Goal: Communication & Community: Answer question/provide support

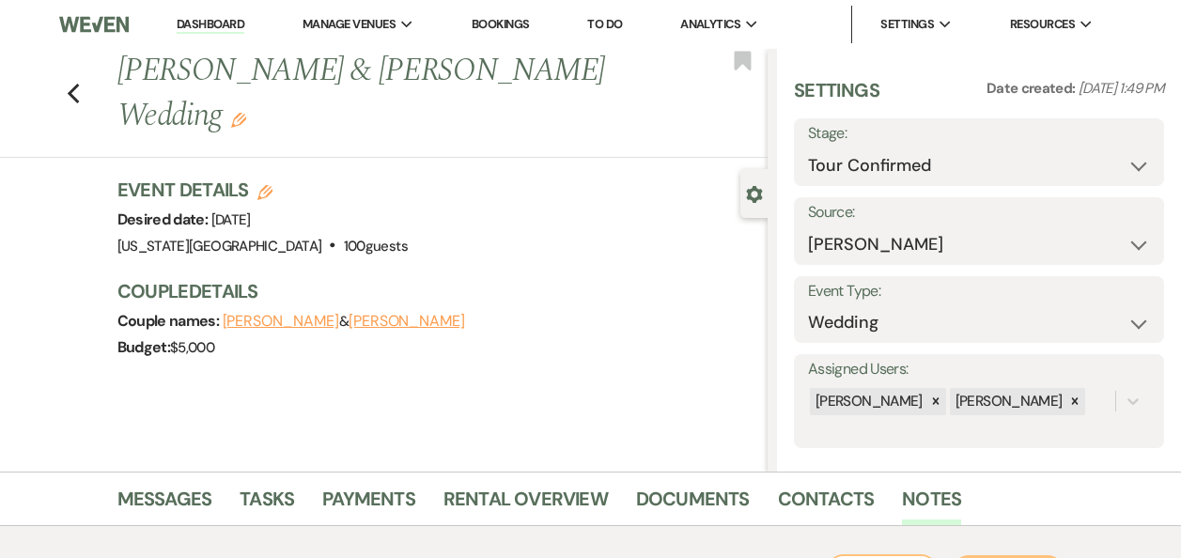
select select "4"
select select "17"
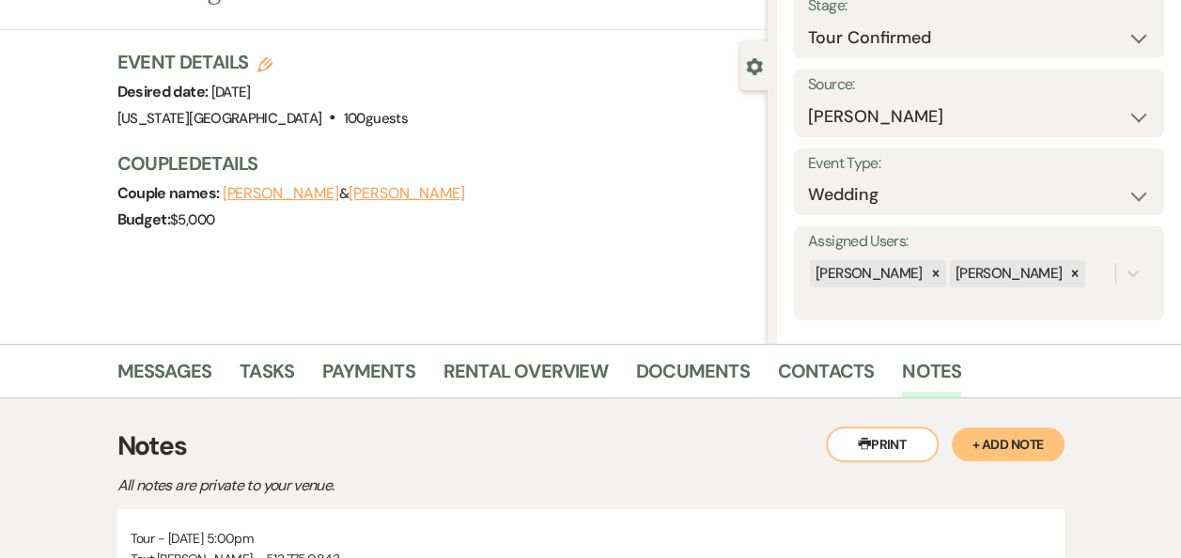
scroll to position [137, 0]
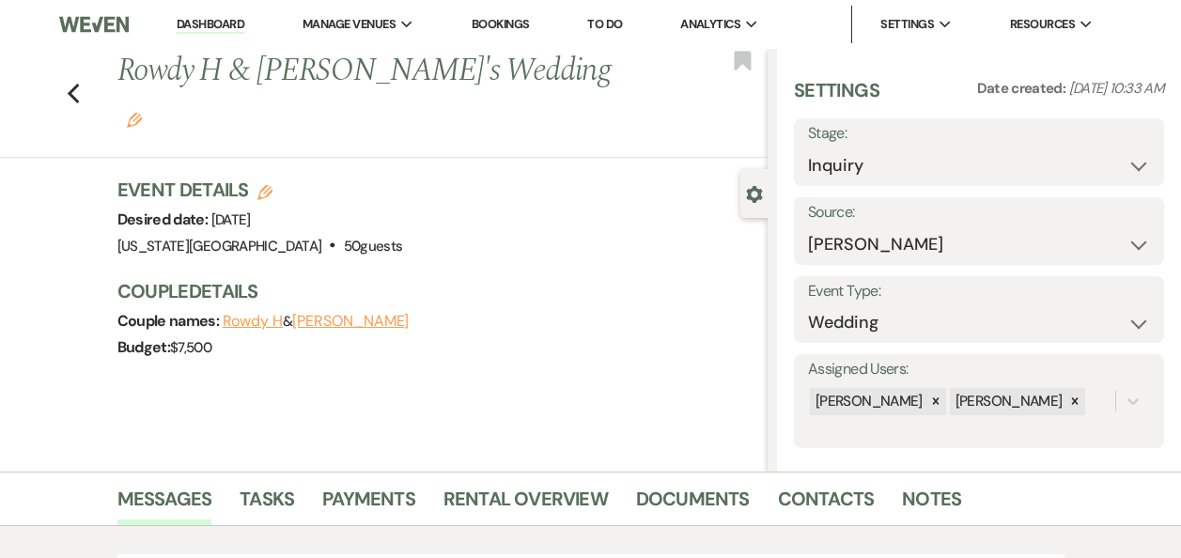
select select "17"
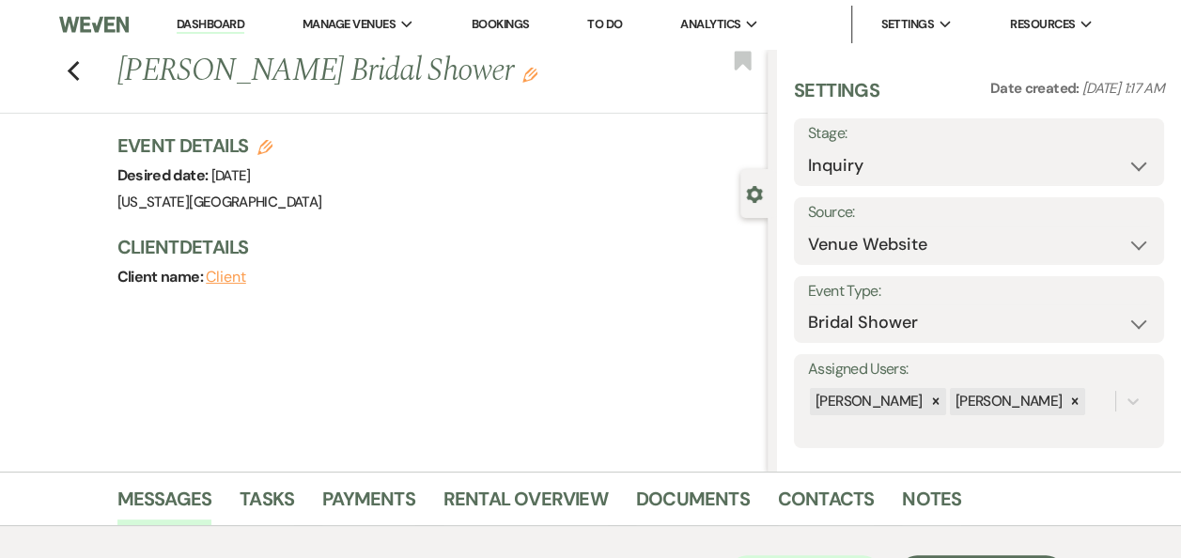
click at [216, 24] on link "Dashboard" at bounding box center [211, 25] width 68 height 18
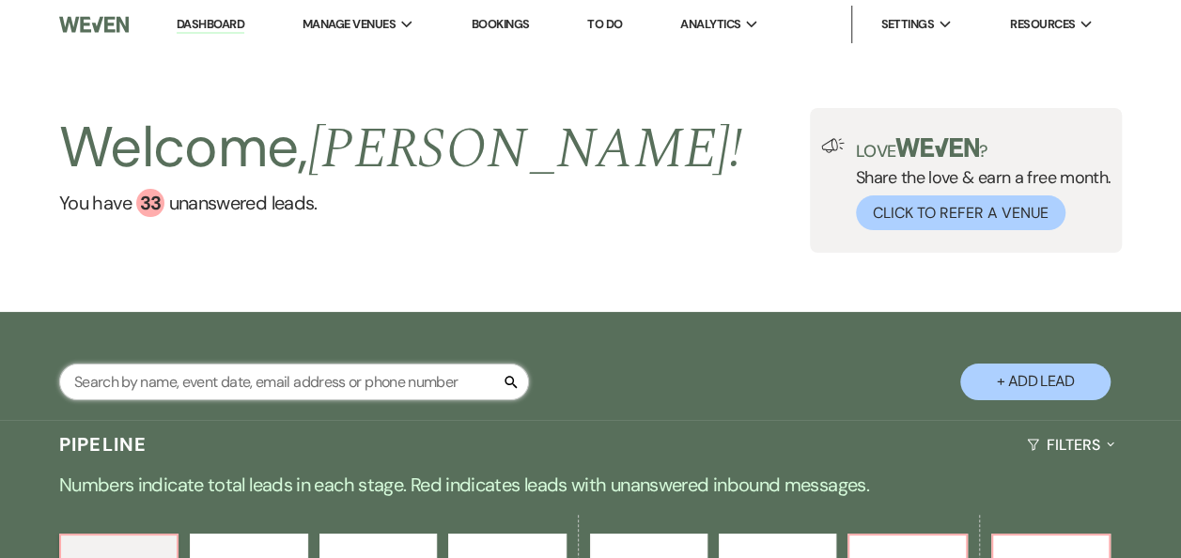
click at [261, 379] on input "text" at bounding box center [294, 382] width 470 height 37
type input "[PERSON_NAME]"
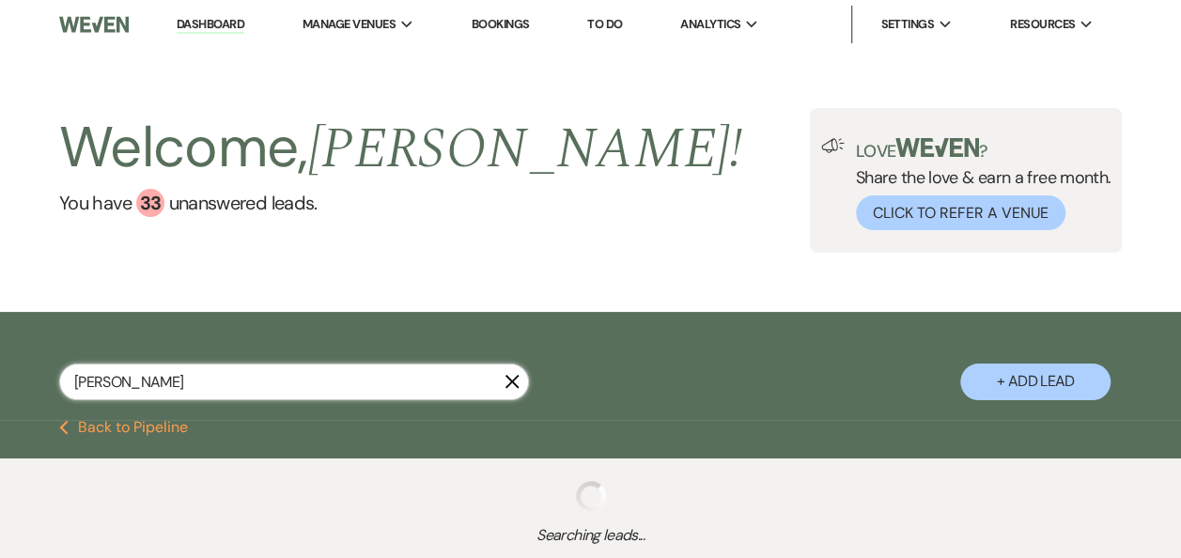
select select "8"
select select "11"
select select "5"
select select "8"
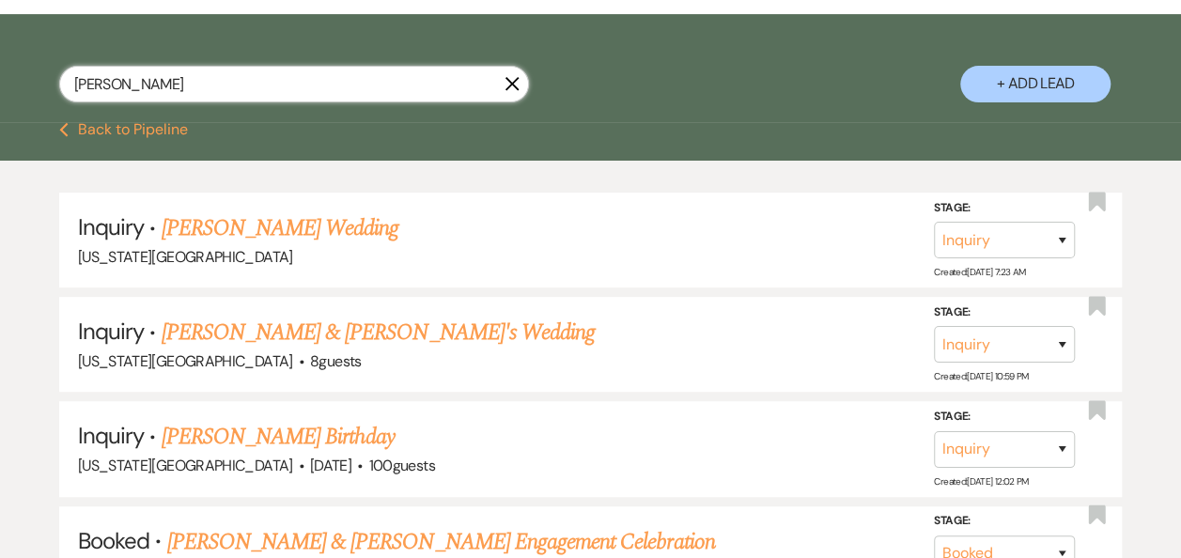
scroll to position [301, 0]
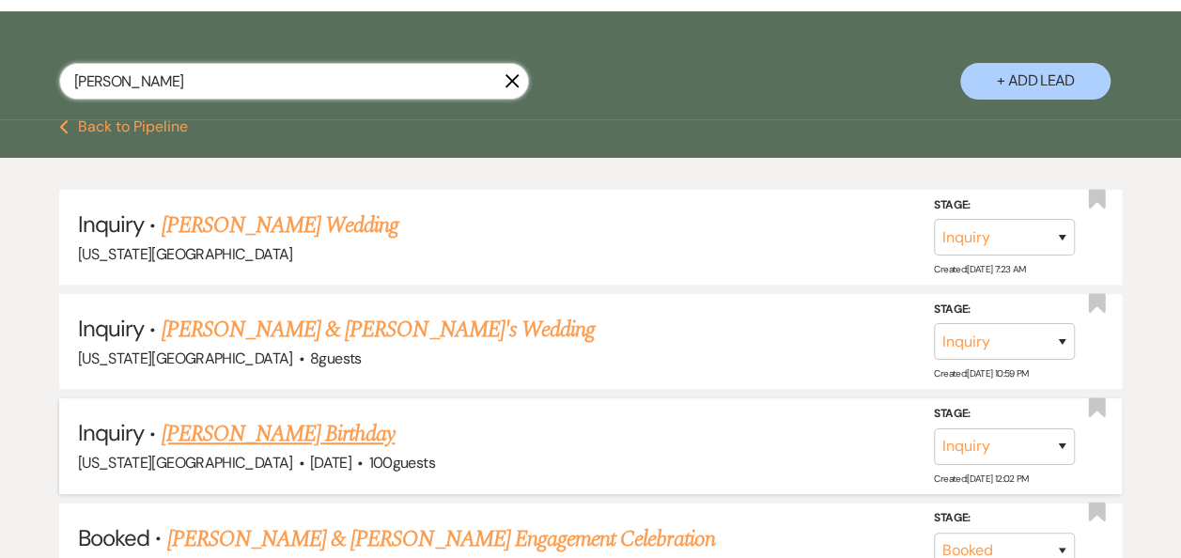
type input "[PERSON_NAME]"
click at [357, 464] on span "·" at bounding box center [360, 464] width 6 height 0
click at [288, 436] on link "[PERSON_NAME] Birthday" at bounding box center [279, 434] width 234 height 34
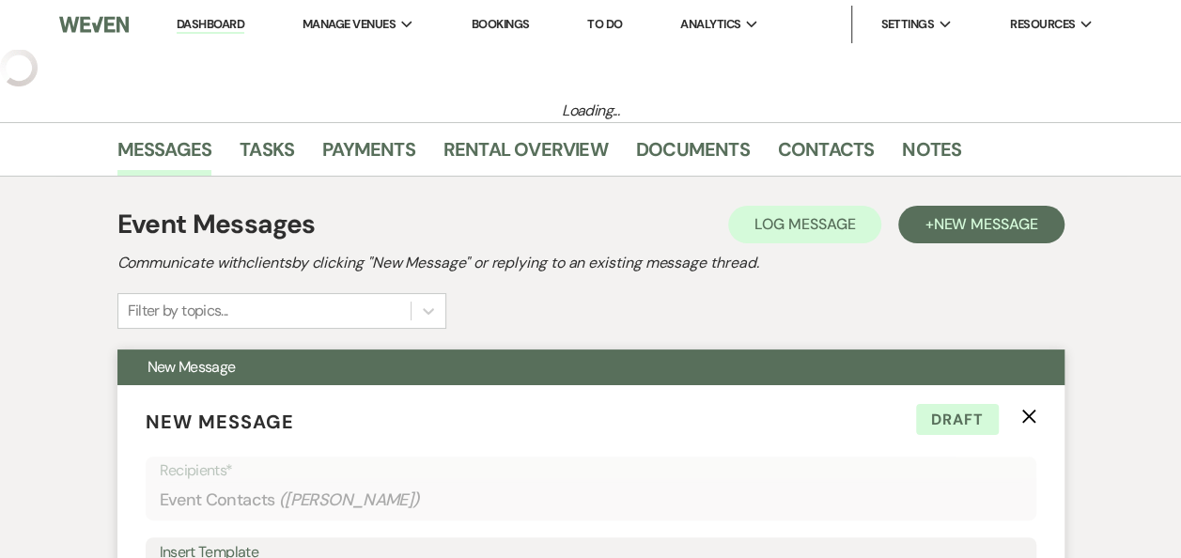
select select "12"
select select "13"
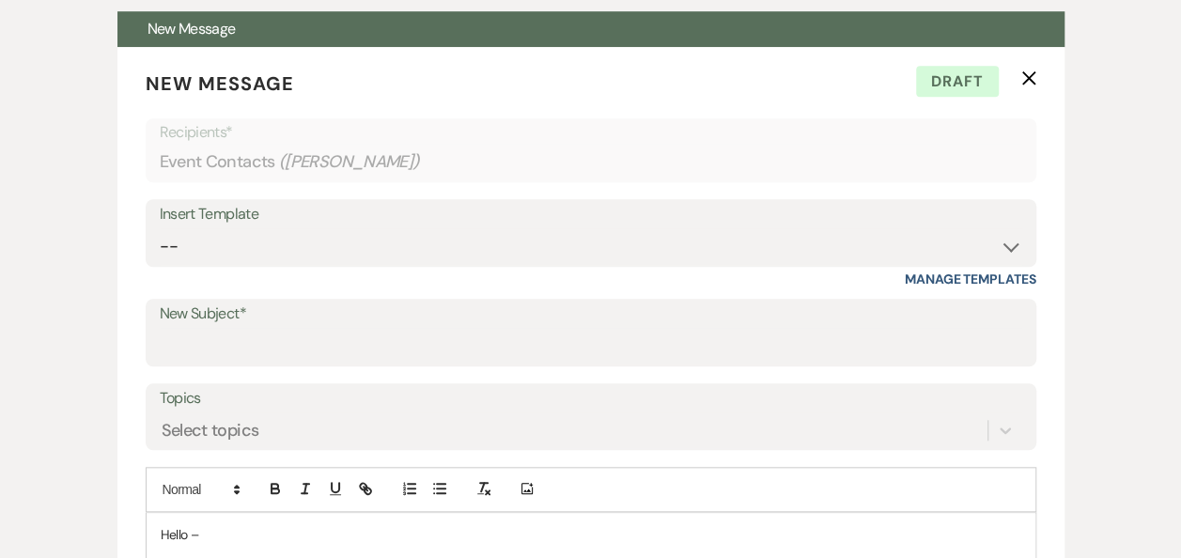
scroll to position [705, 0]
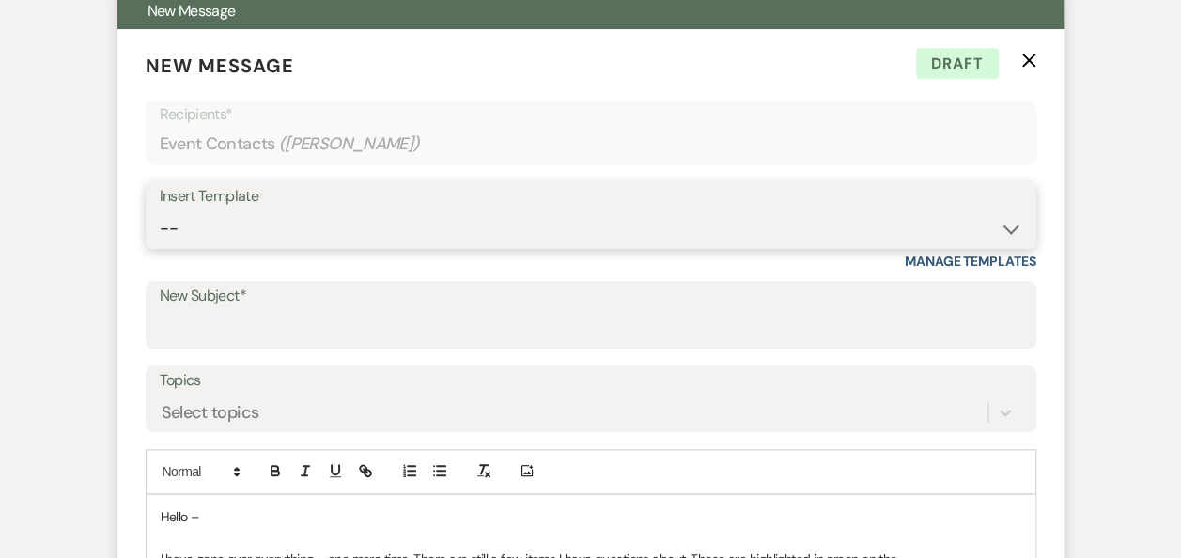
click at [1005, 230] on select "-- Weven Planning Portal Introduction (Booked Events) Follow Up Booking Procedu…" at bounding box center [591, 228] width 862 height 37
select select "699"
click at [160, 210] on select "-- Weven Planning Portal Introduction (Booked Events) Follow Up Booking Procedu…" at bounding box center [591, 228] width 862 height 37
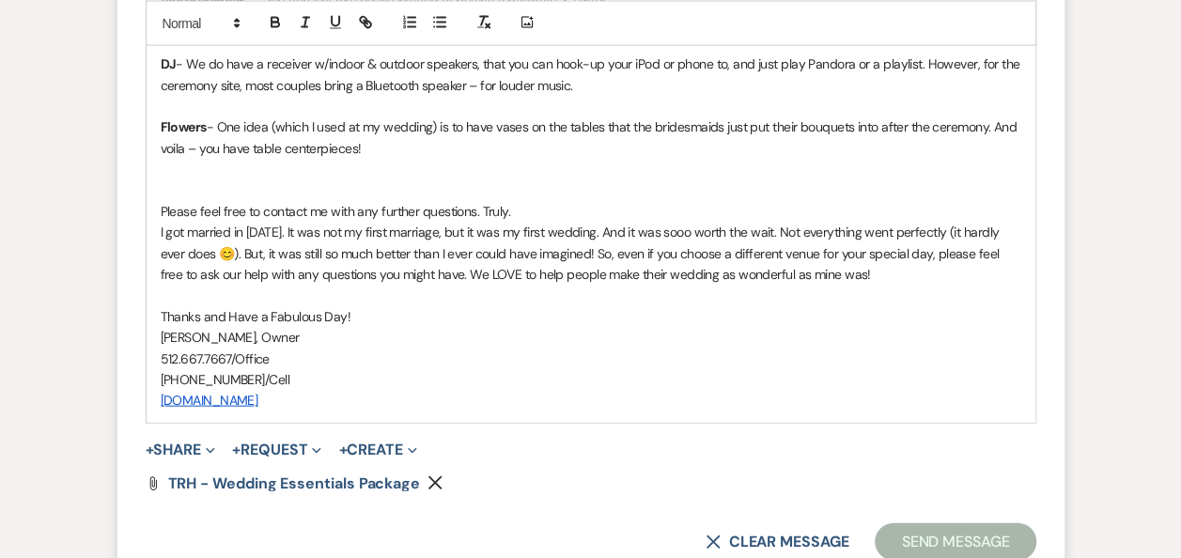
scroll to position [1877, 0]
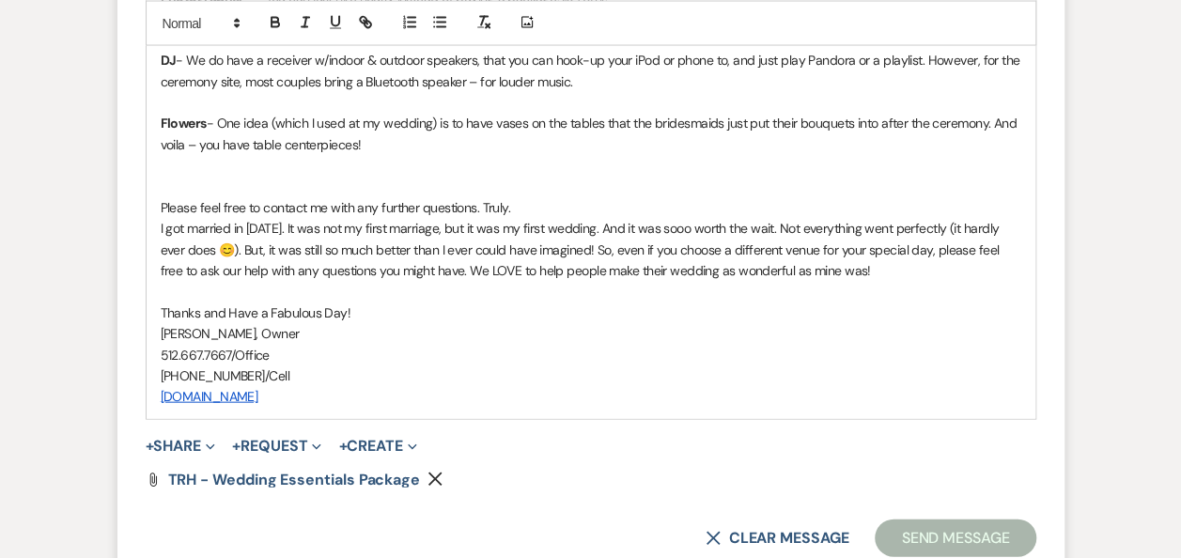
drag, startPoint x: 160, startPoint y: 164, endPoint x: 727, endPoint y: 410, distance: 618.0
copy div "Lo Ipsu, Do, S amet con adipisci e seddoeiu te inci U labor etd magna aliq. Eni…"
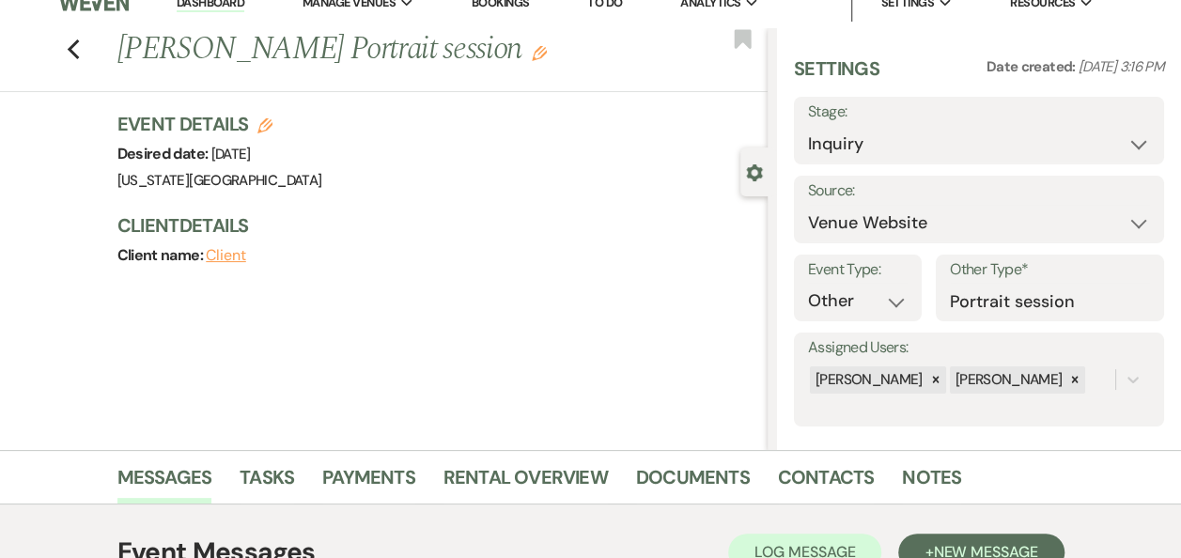
scroll to position [8, 0]
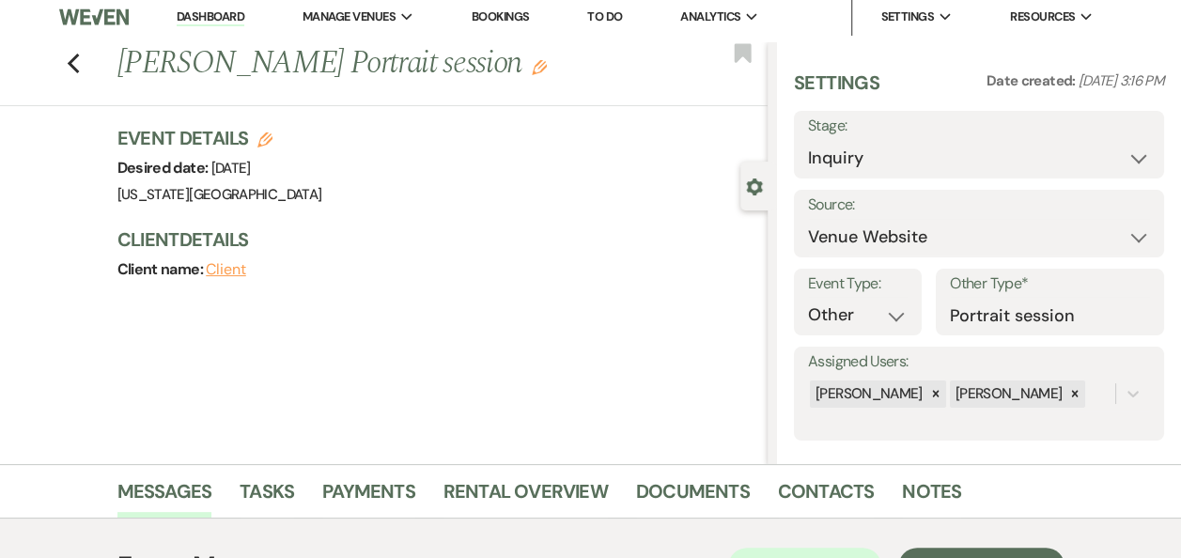
click at [232, 13] on link "Dashboard" at bounding box center [211, 17] width 68 height 18
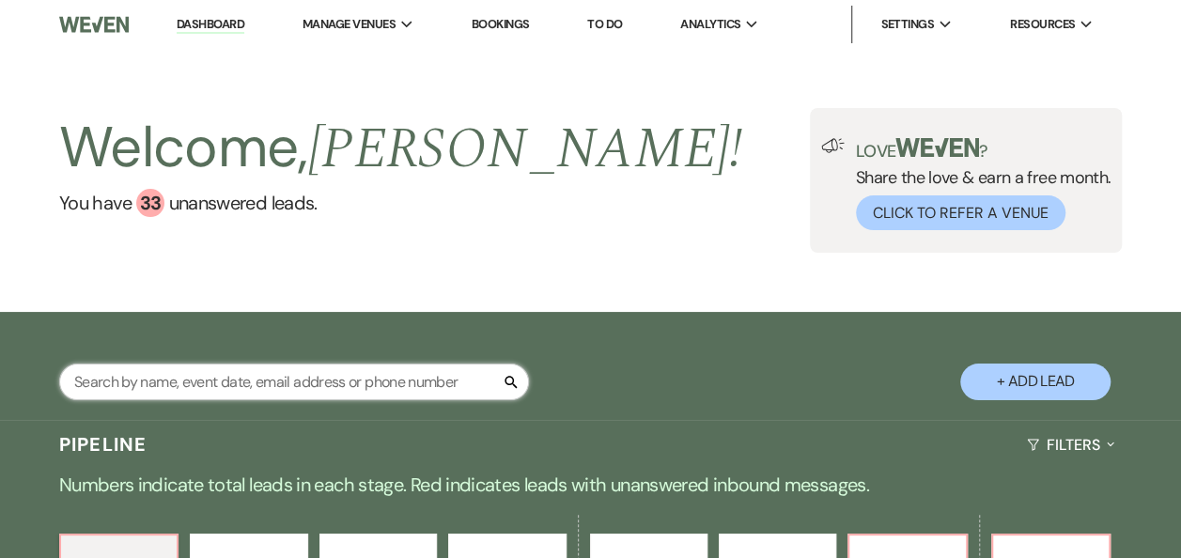
click at [297, 378] on input "text" at bounding box center [294, 382] width 470 height 37
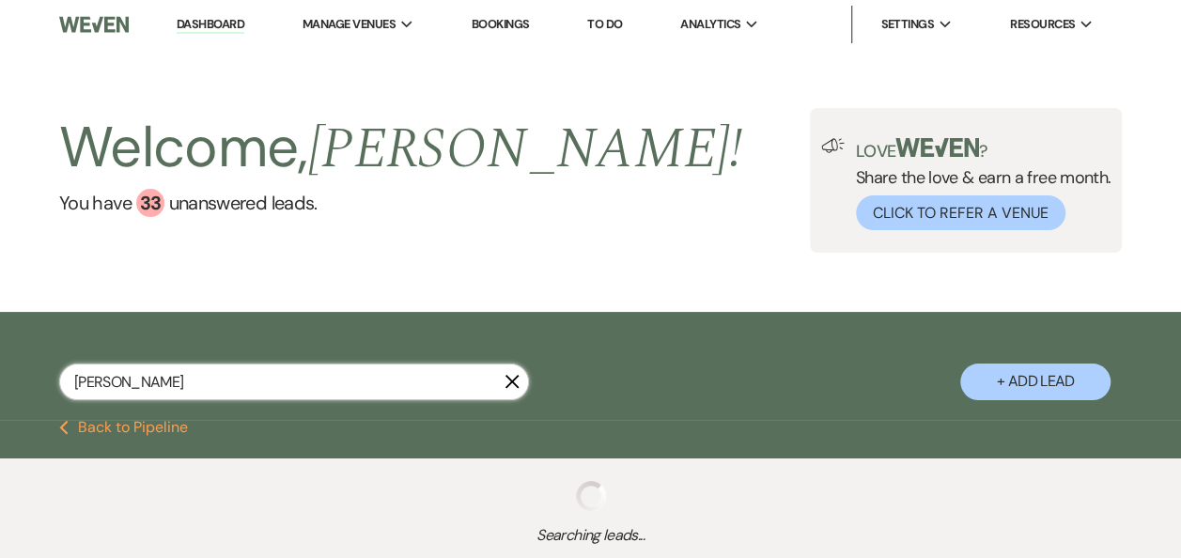
type input "kayla"
select select "5"
select select "8"
select select "7"
select select "5"
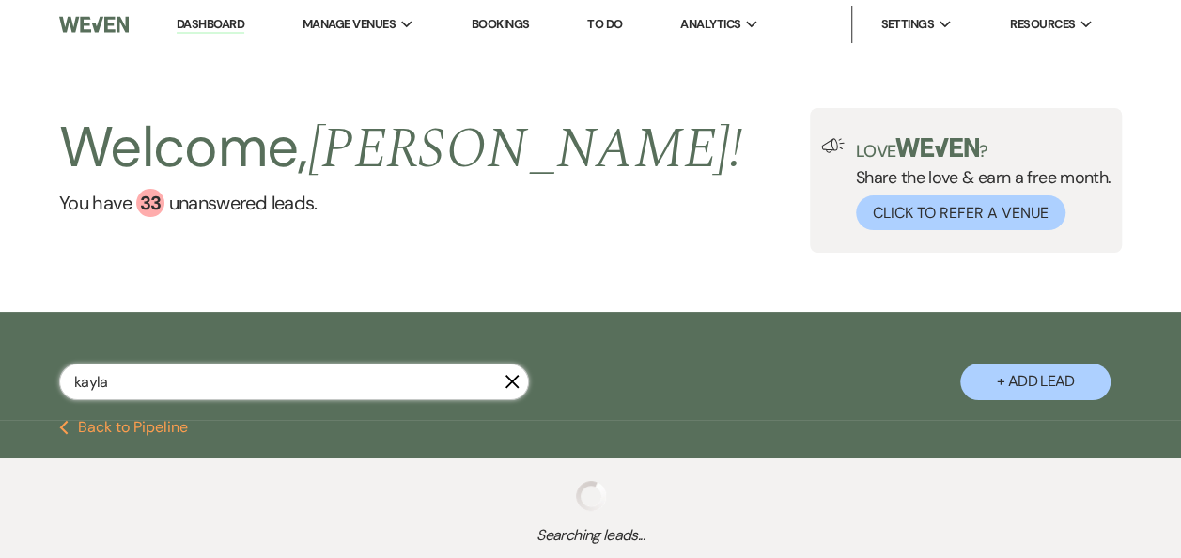
select select "8"
select select "6"
select select "8"
select select "2"
select select "8"
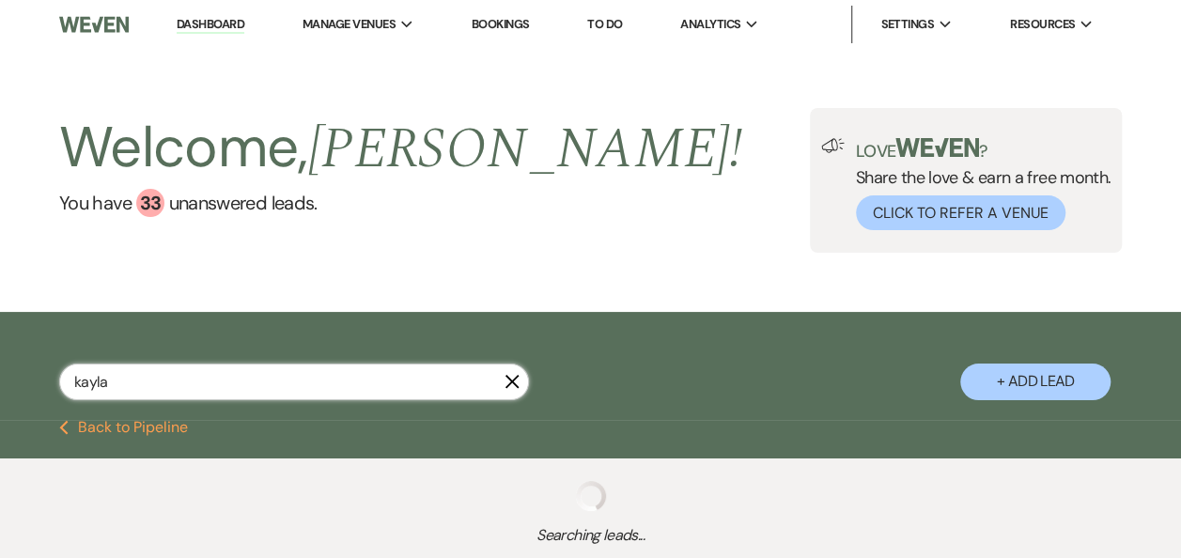
select select "5"
select select "8"
select select "7"
select select "5"
select select "8"
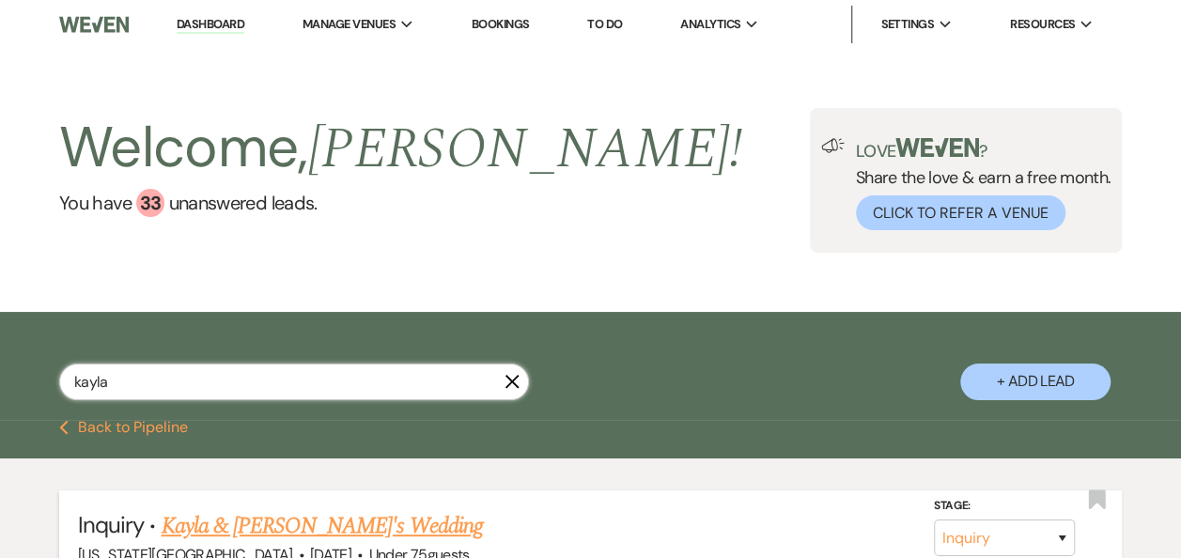
type input "kayla"
click at [278, 527] on link "Kayla & [PERSON_NAME]'s Wedding" at bounding box center [322, 526] width 321 height 34
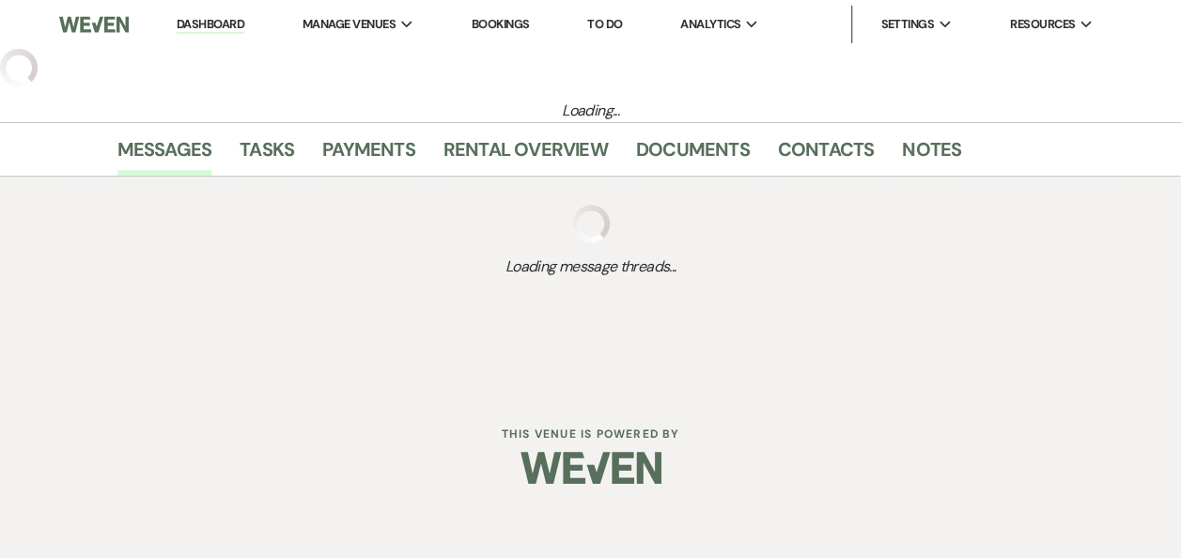
select select "3"
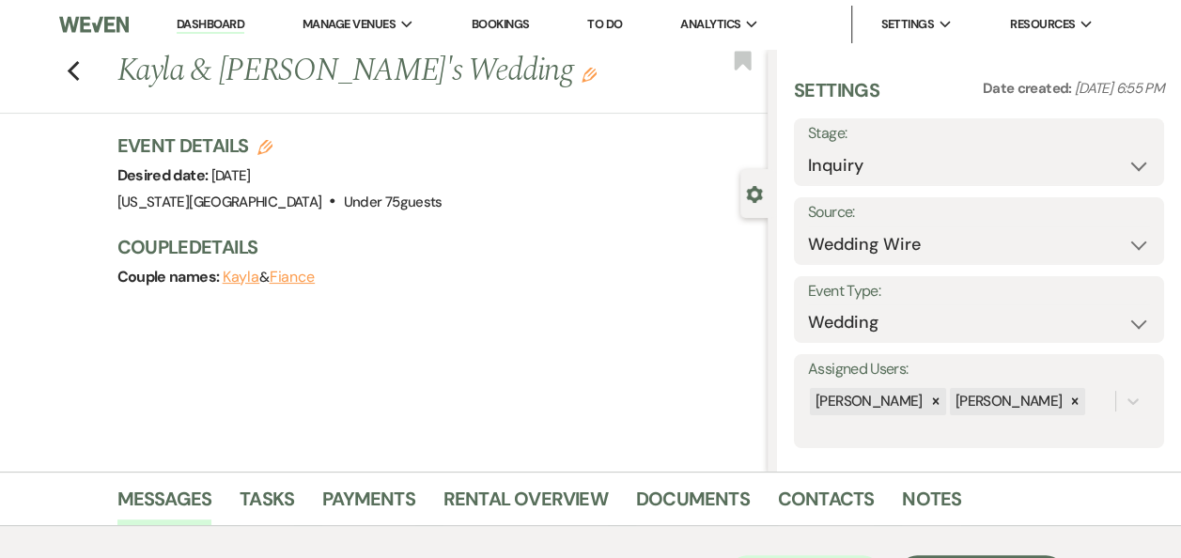
click at [209, 24] on link "Dashboard" at bounding box center [211, 25] width 68 height 18
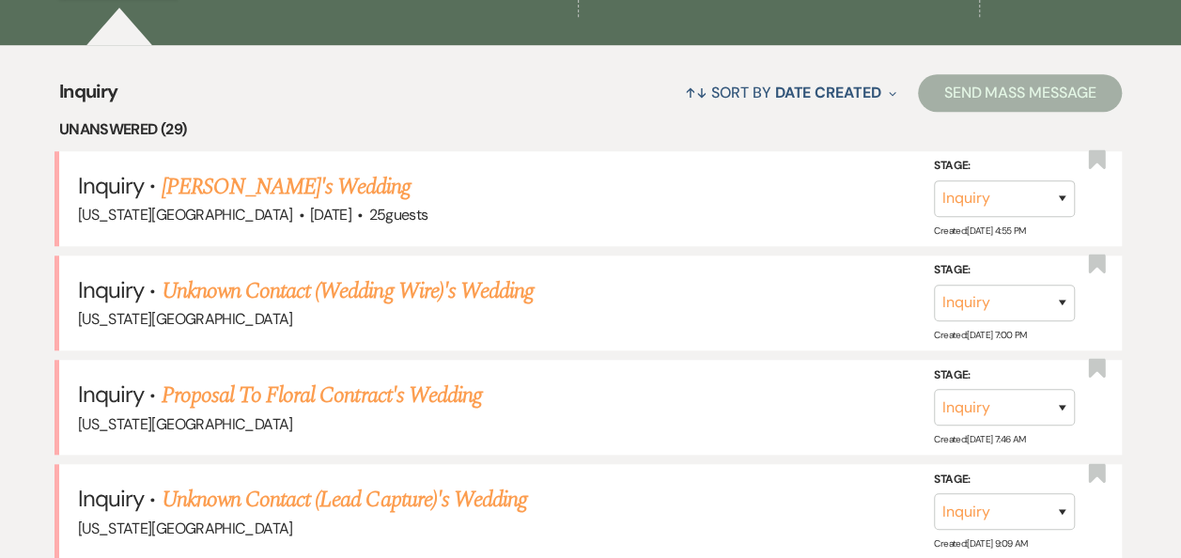
scroll to position [522, 0]
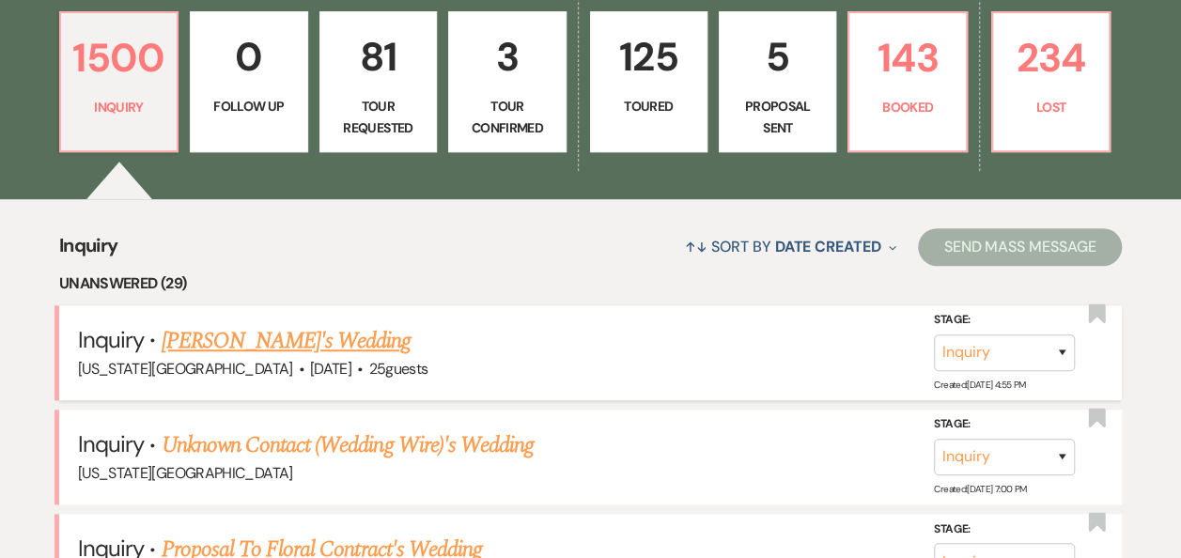
click at [326, 341] on link "[PERSON_NAME]'s Wedding" at bounding box center [287, 341] width 250 height 34
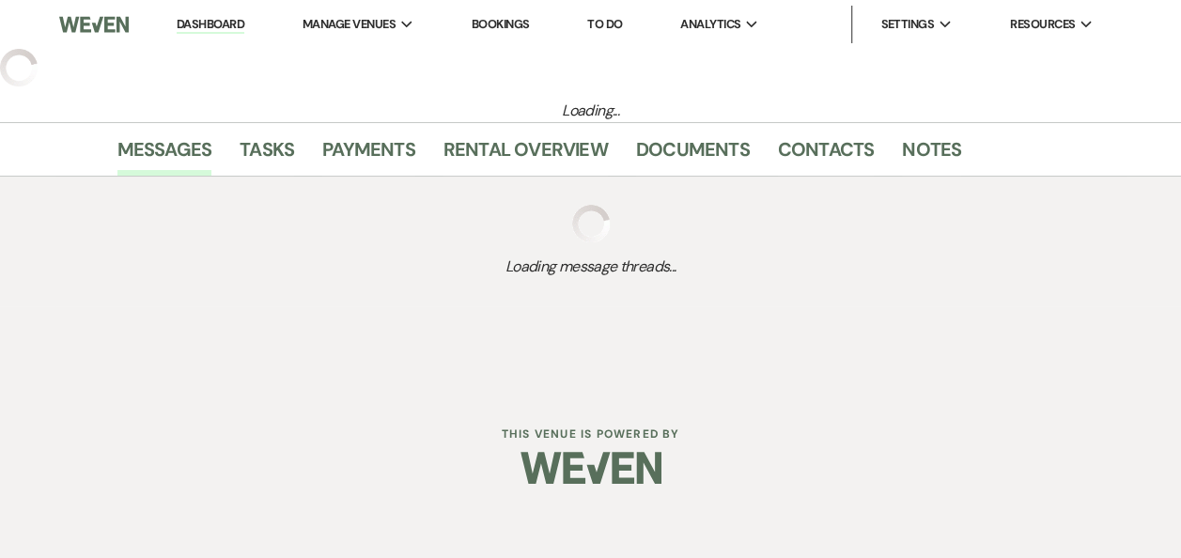
select select "4"
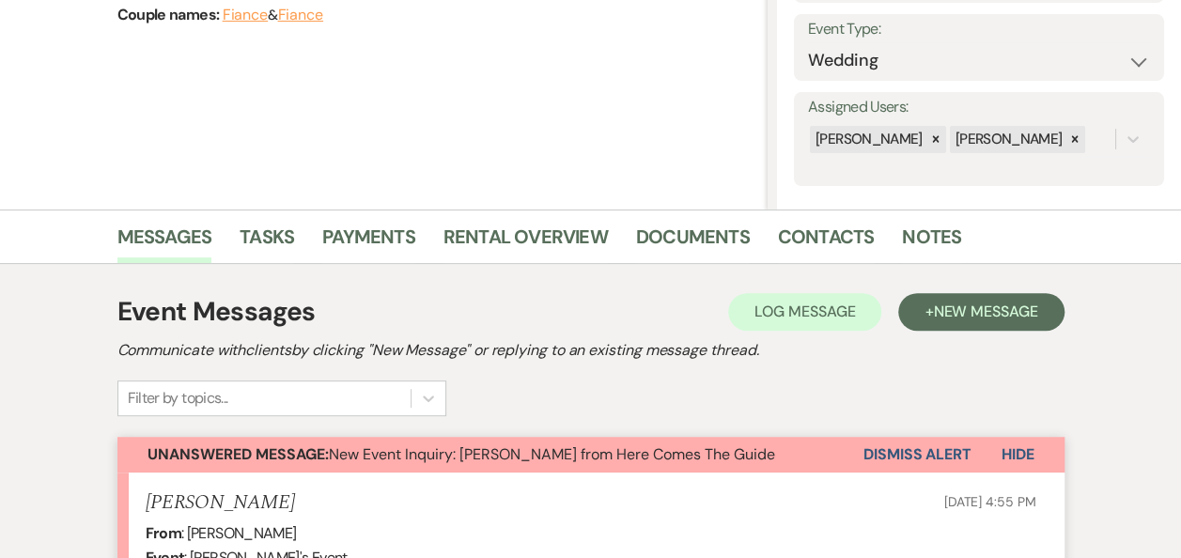
scroll to position [21, 0]
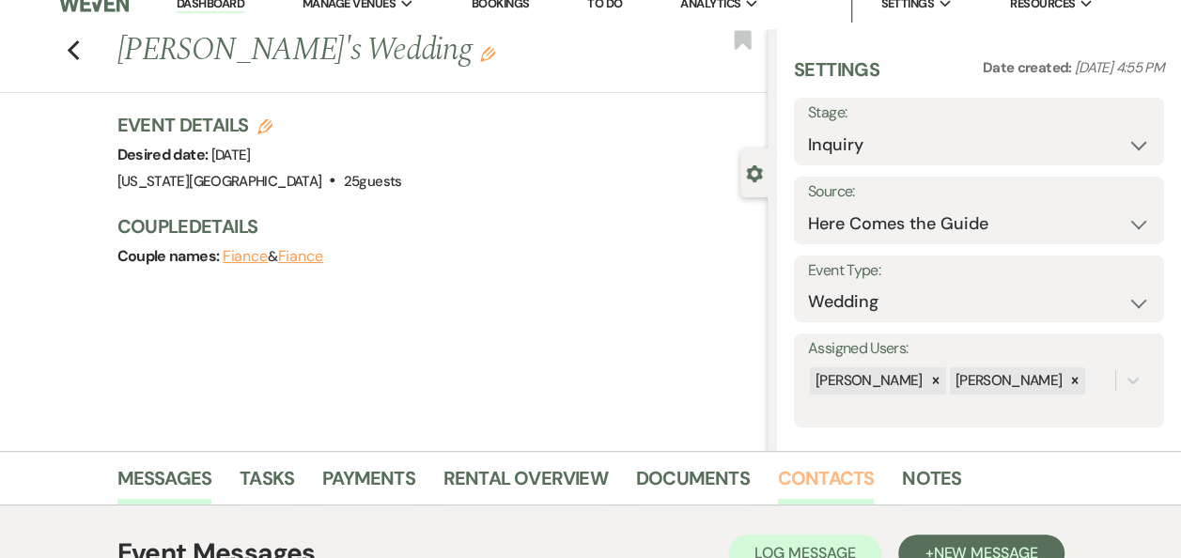
click at [811, 473] on link "Contacts" at bounding box center [826, 483] width 97 height 41
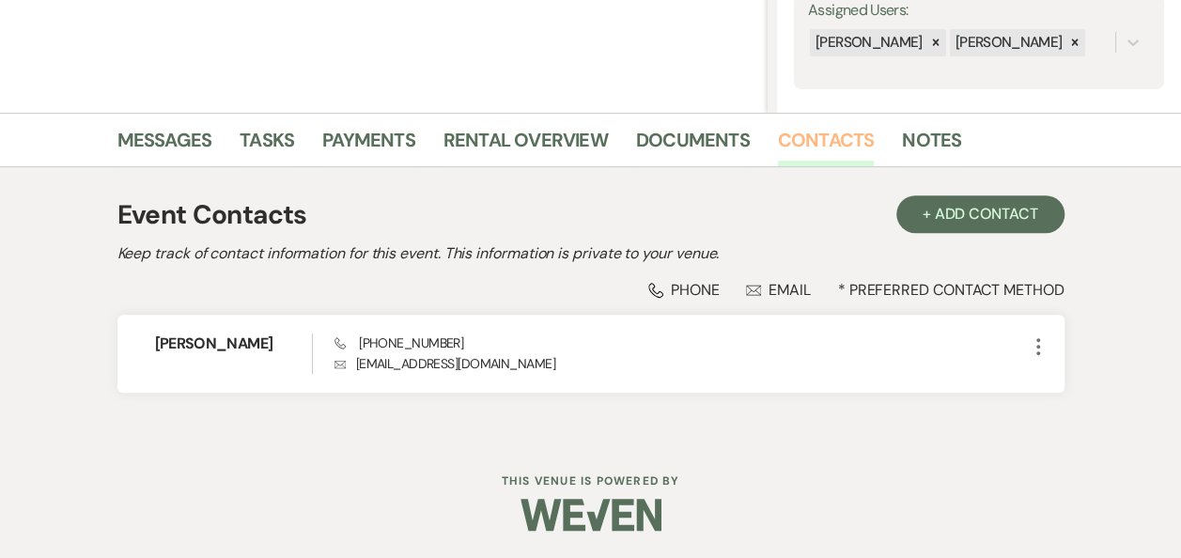
scroll to position [359, 0]
click at [162, 145] on link "Messages" at bounding box center [164, 145] width 95 height 41
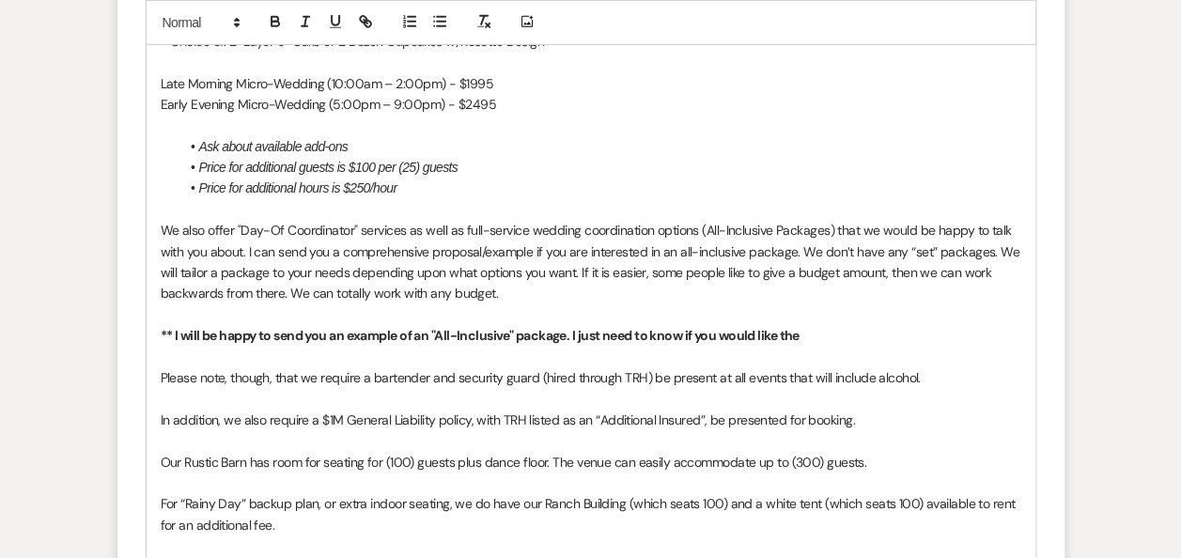
scroll to position [3058, 0]
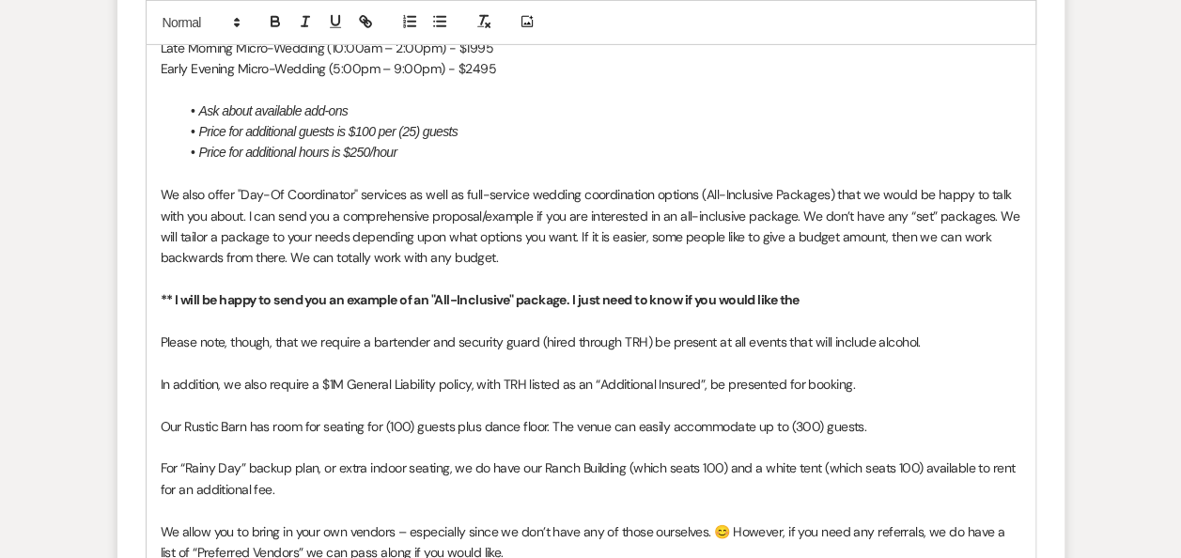
click at [819, 310] on p "** I will be happy to send you an example of an "All-Inclusive" package. I just…" at bounding box center [591, 299] width 860 height 21
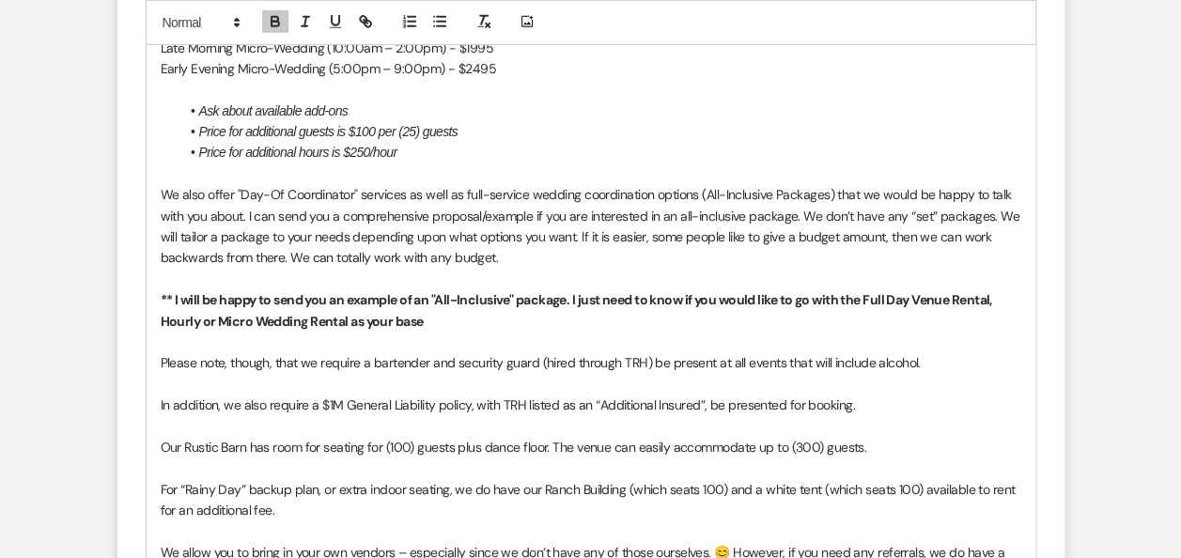
click at [828, 312] on strong "** I will be happy to send you an example of an "All-Inclusive" package. I just…" at bounding box center [578, 310] width 834 height 38
click at [438, 332] on p "** I will be happy to send you an example of an "All-Inclusive" package. I just…" at bounding box center [591, 310] width 860 height 42
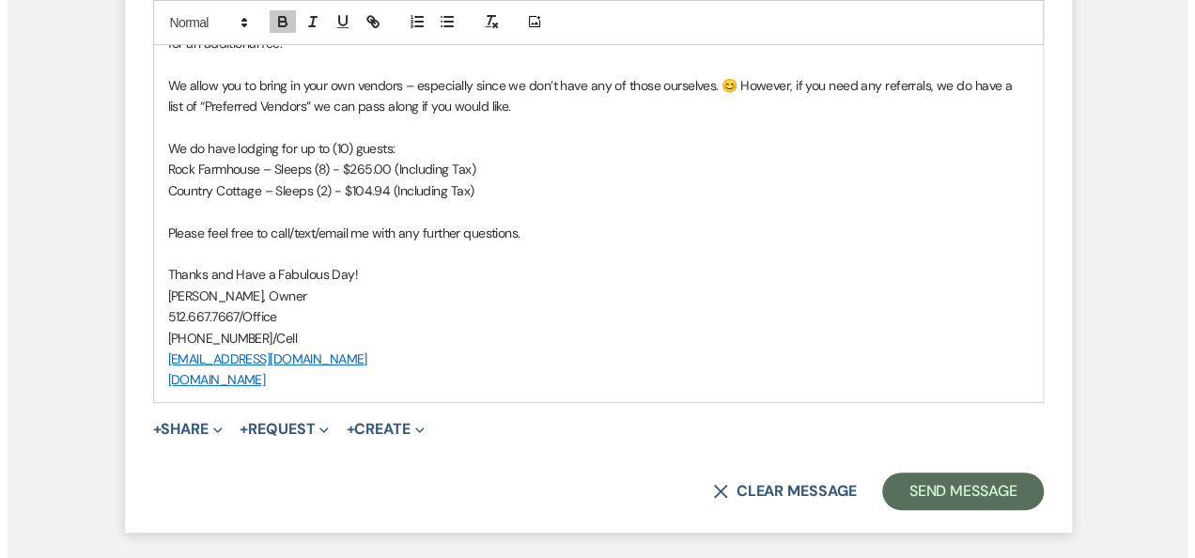
scroll to position [3693, 0]
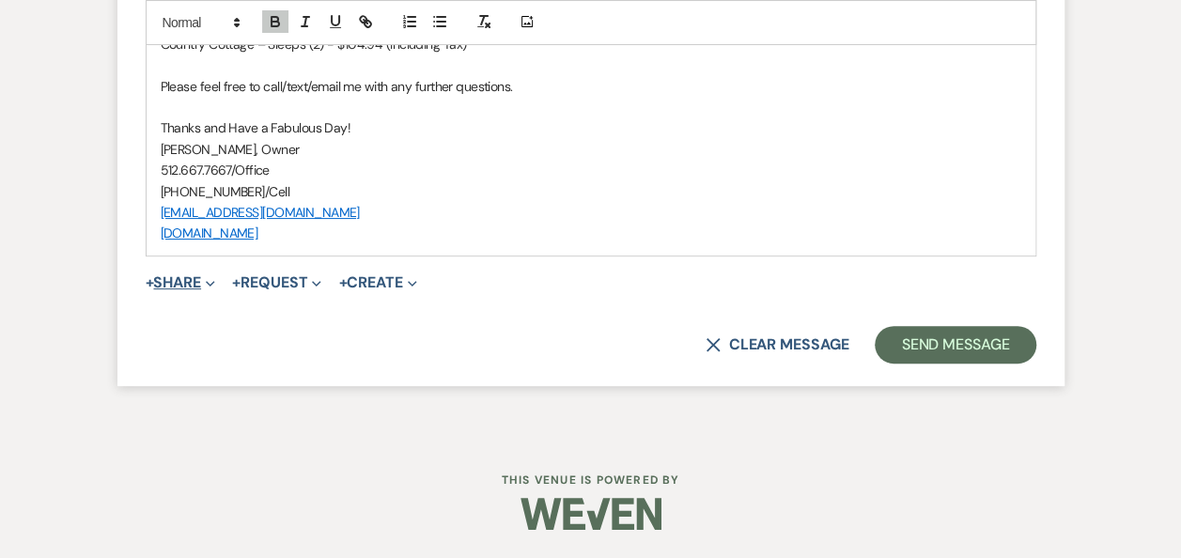
click at [195, 284] on button "+ Share Expand" at bounding box center [181, 282] width 70 height 15
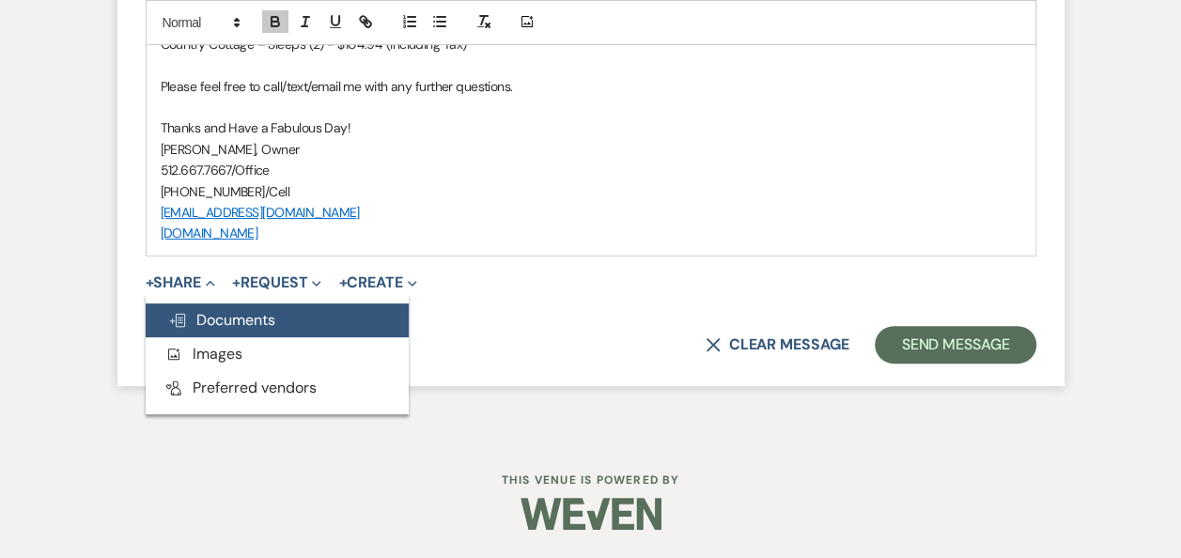
click at [223, 318] on span "Doc Upload Documents" at bounding box center [221, 320] width 107 height 20
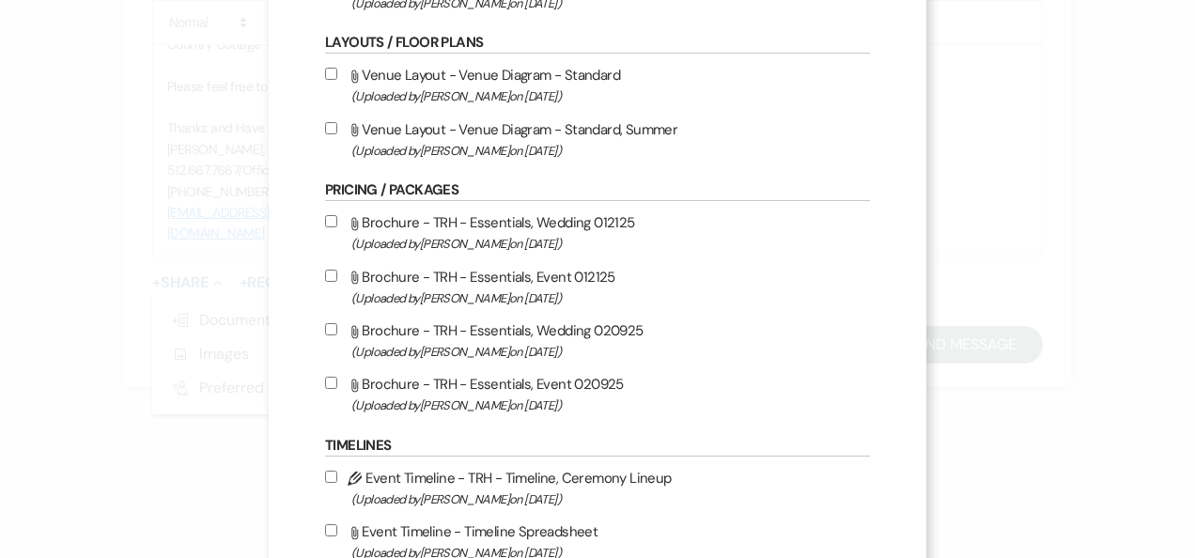
scroll to position [451, 0]
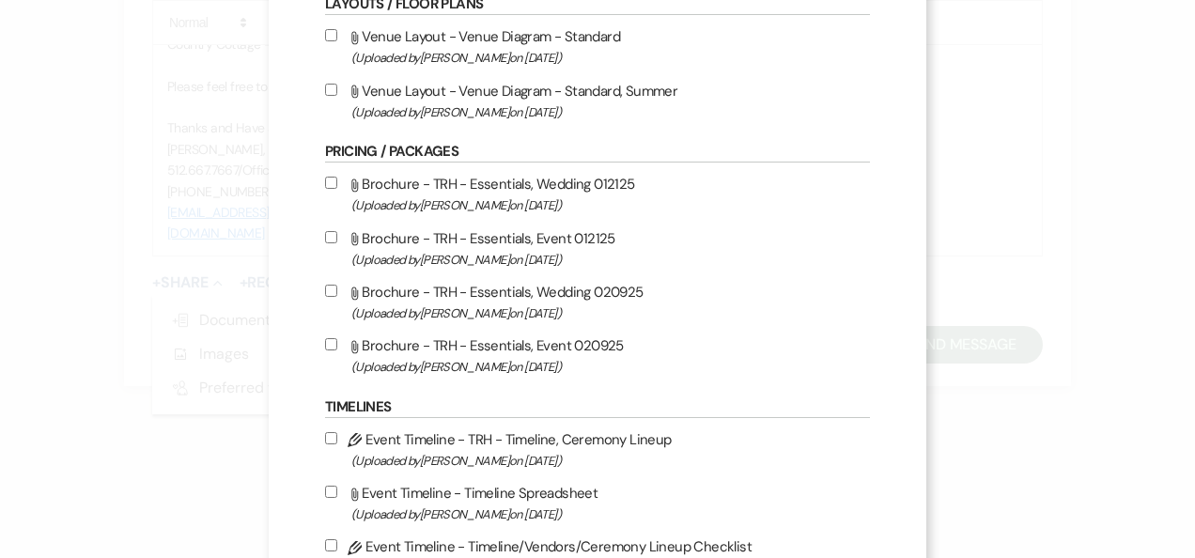
click at [325, 289] on input "Attach File Brochure - TRH - Essentials, Wedding 020925 (Uploaded by Erin Abel …" at bounding box center [331, 291] width 12 height 12
checkbox input "true"
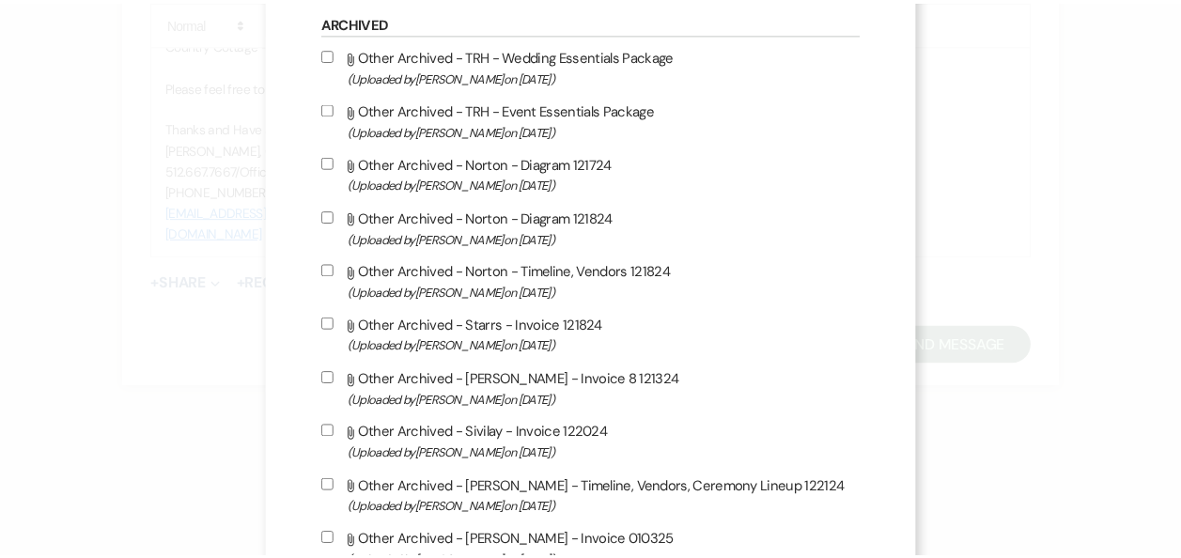
scroll to position [1685, 0]
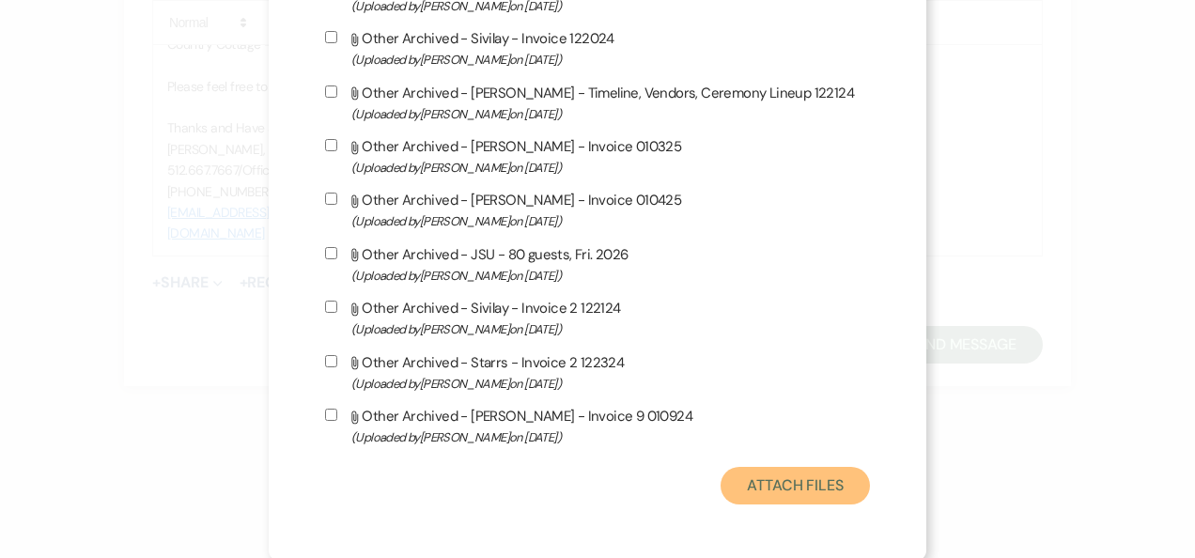
click at [798, 491] on button "Attach Files" at bounding box center [794, 486] width 149 height 38
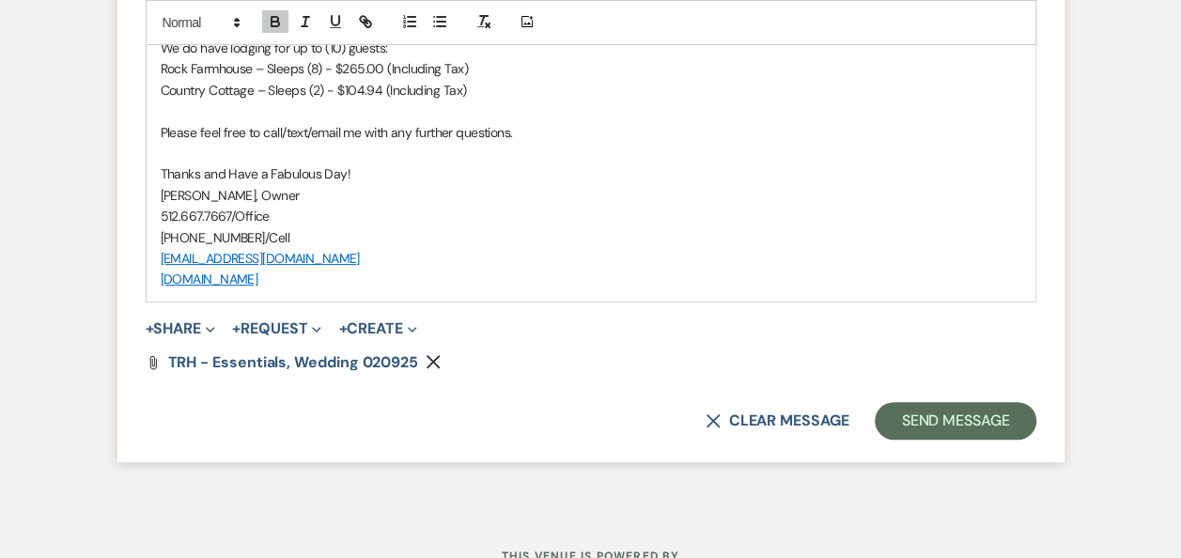
scroll to position [3708, 0]
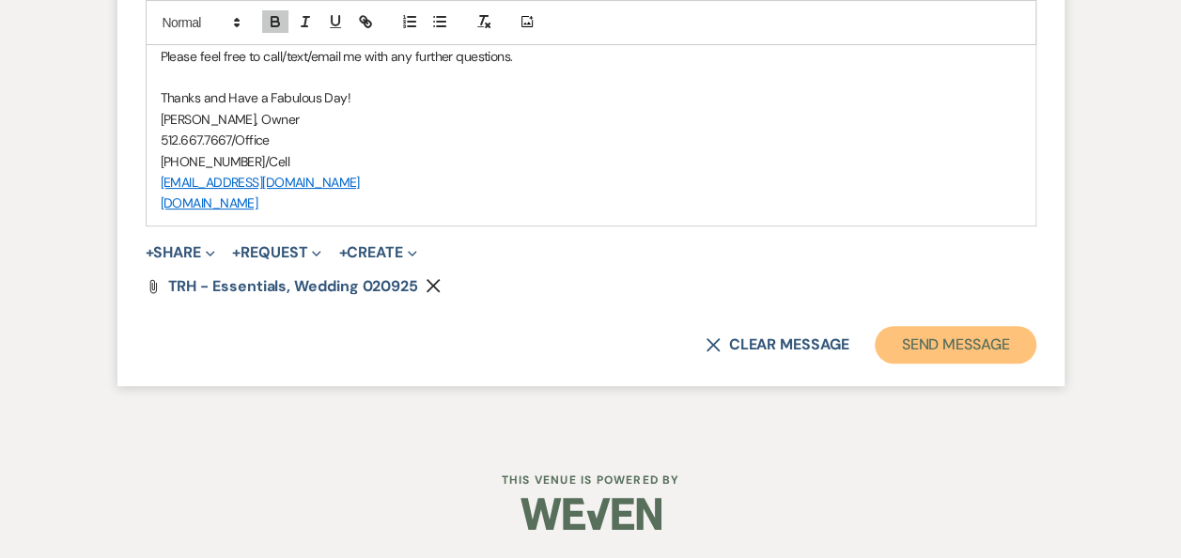
click at [941, 363] on button "Send Message" at bounding box center [954, 345] width 161 height 38
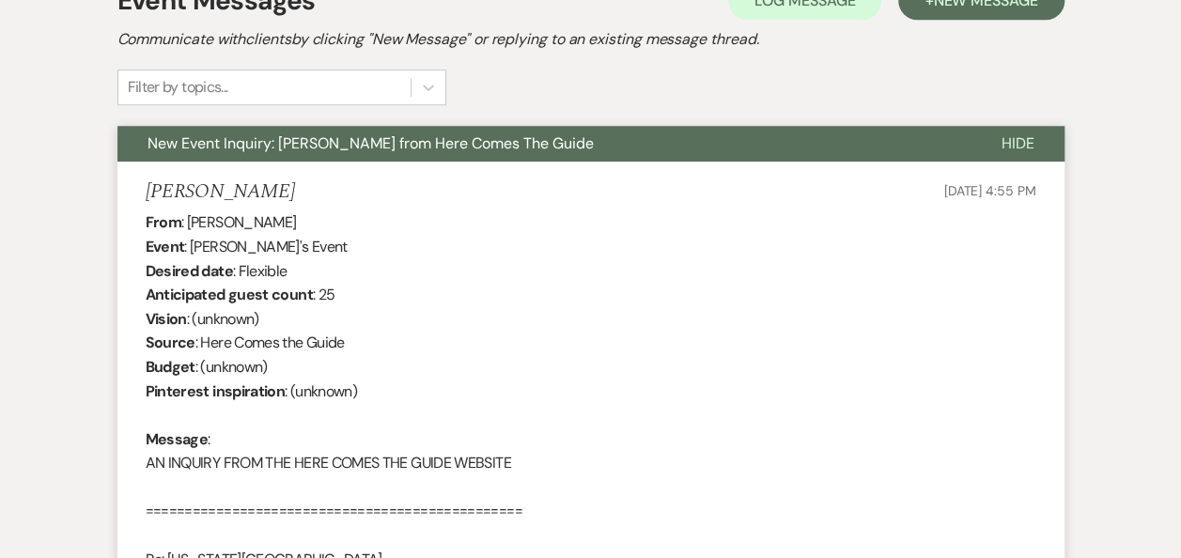
scroll to position [0, 0]
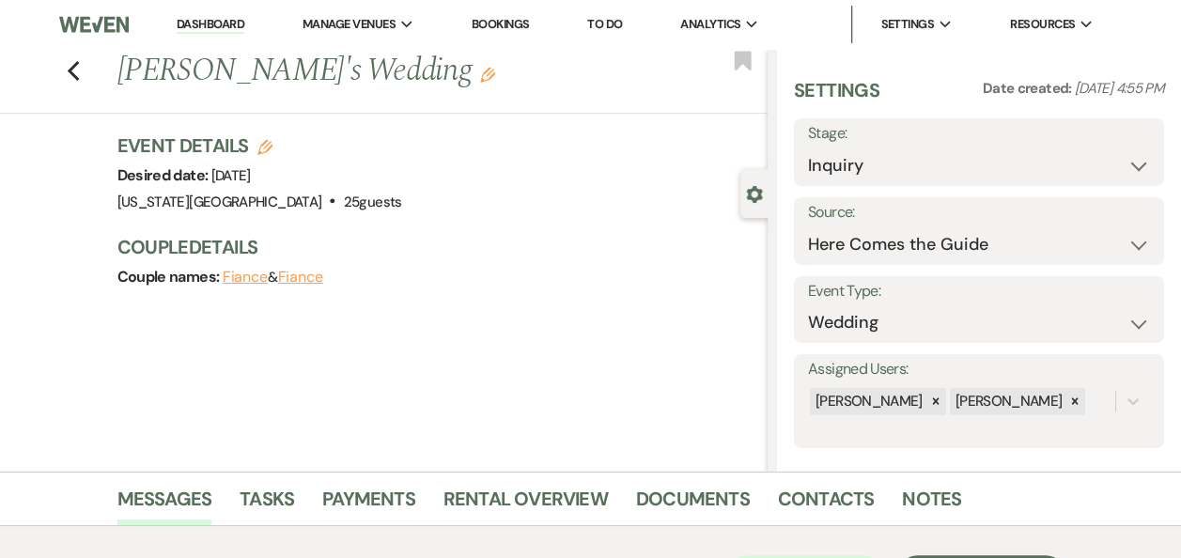
drag, startPoint x: 212, startPoint y: 25, endPoint x: 224, endPoint y: 32, distance: 13.0
click at [212, 25] on link "Dashboard" at bounding box center [211, 25] width 68 height 18
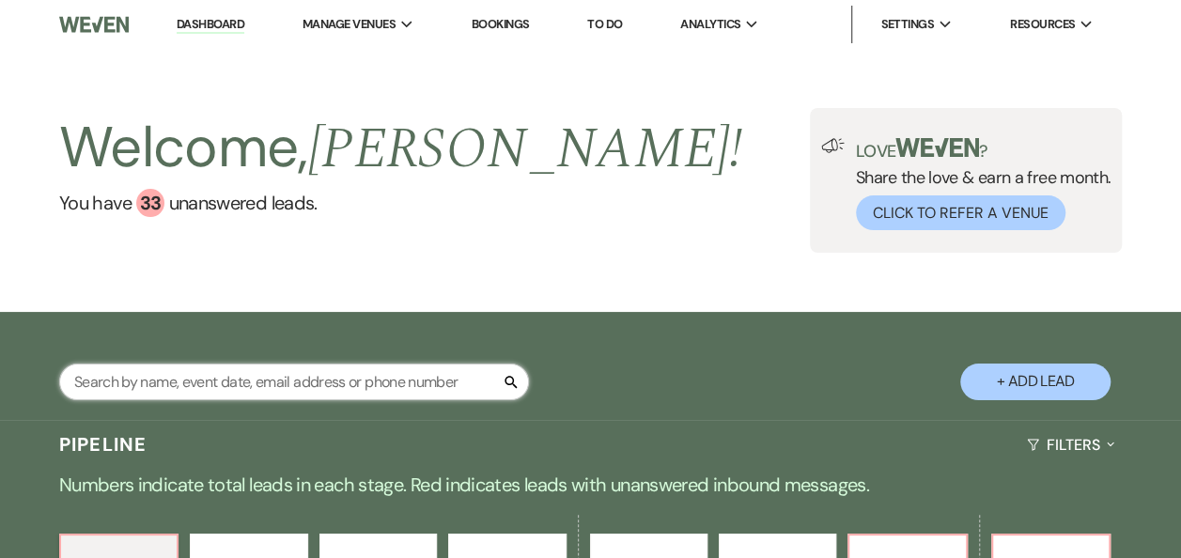
click at [250, 376] on input "text" at bounding box center [294, 382] width 470 height 37
type input "wyss"
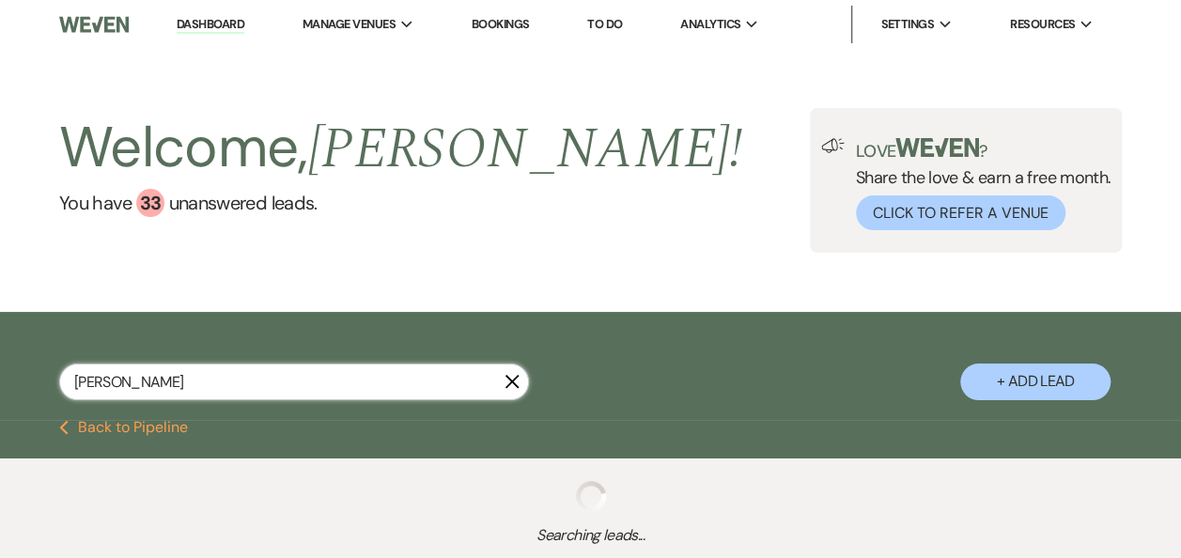
select select "5"
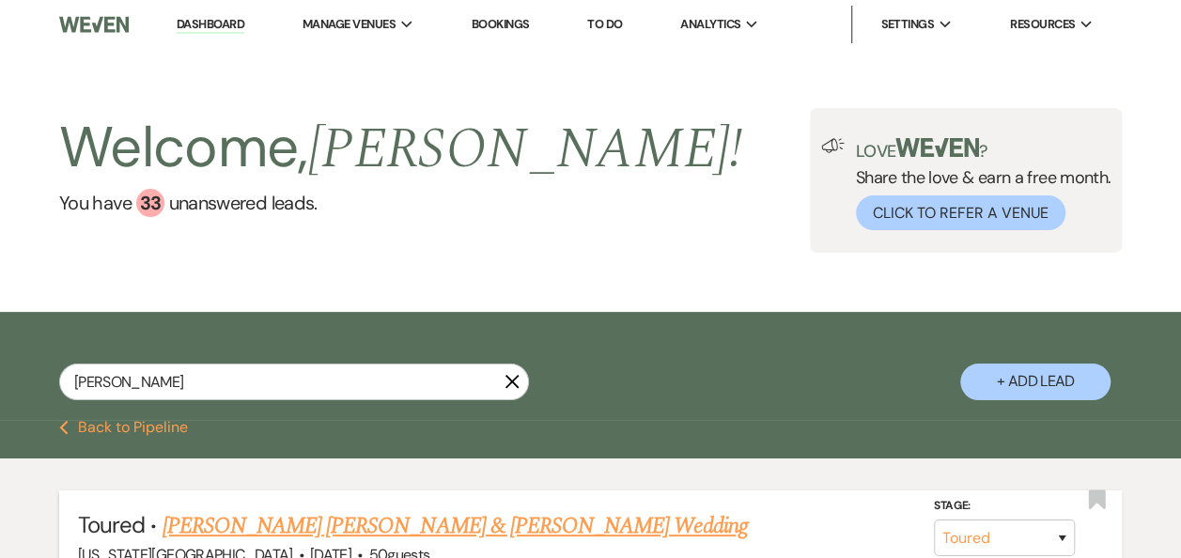
click at [432, 527] on link "Brianna Rene Wyss & Jonathan Castillo Sandoval's Wedding" at bounding box center [454, 526] width 585 height 34
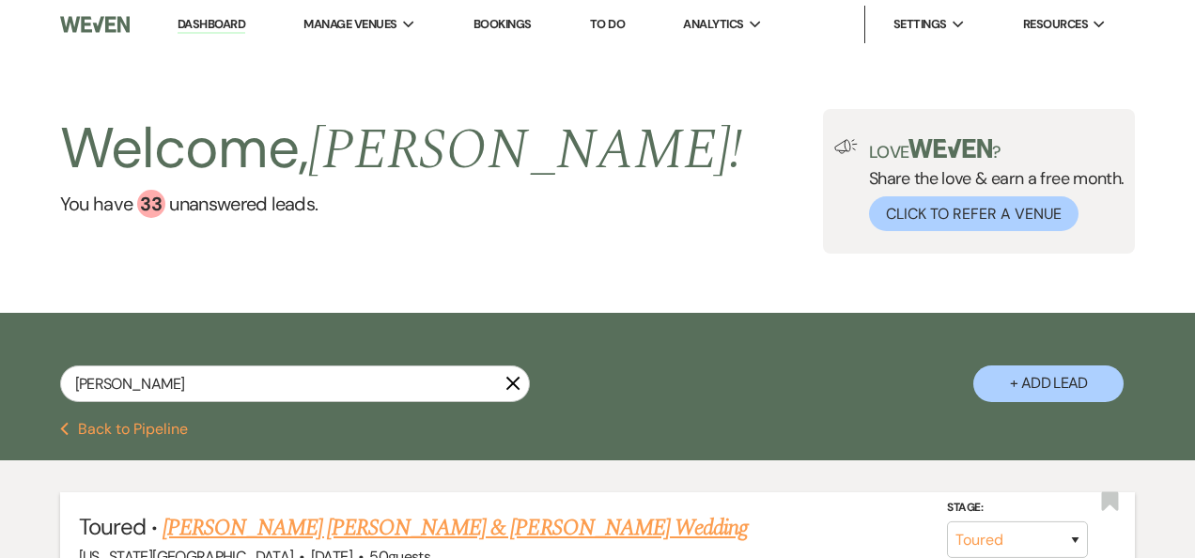
select select "5"
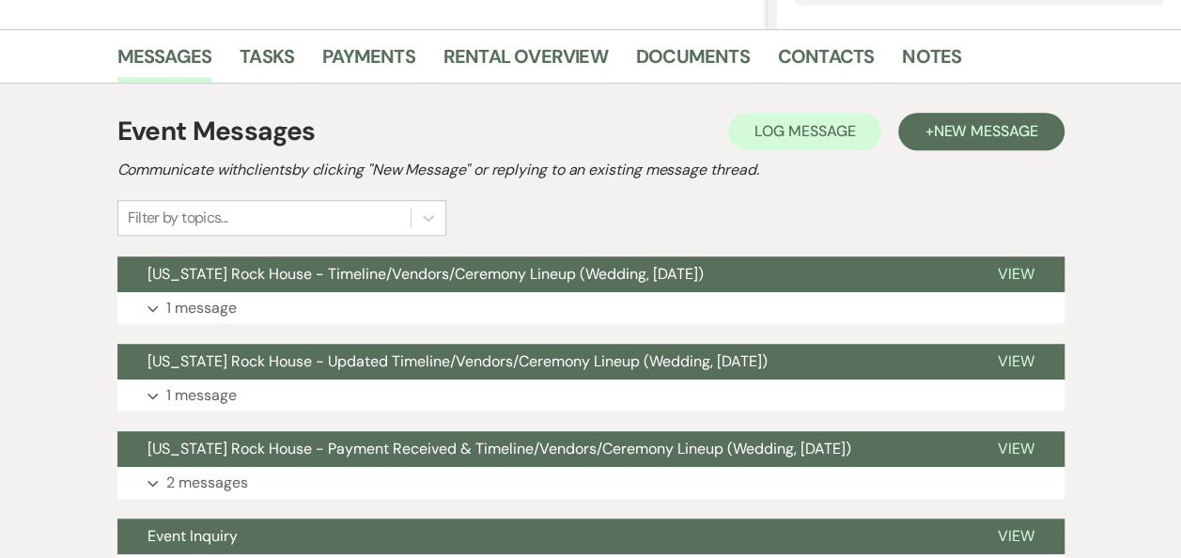
scroll to position [455, 0]
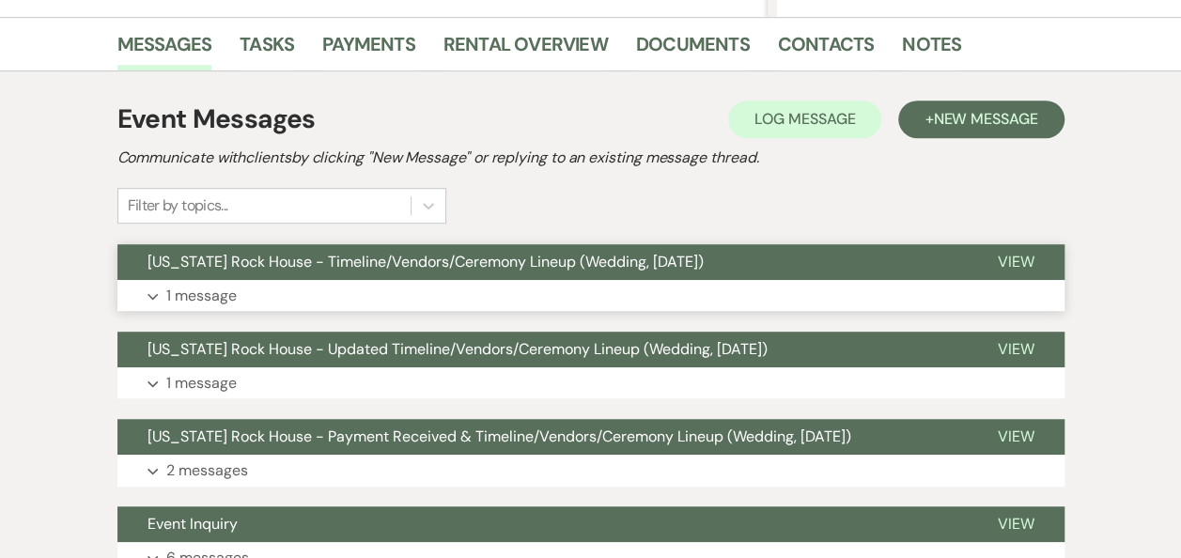
click at [1022, 263] on span "View" at bounding box center [1016, 262] width 37 height 20
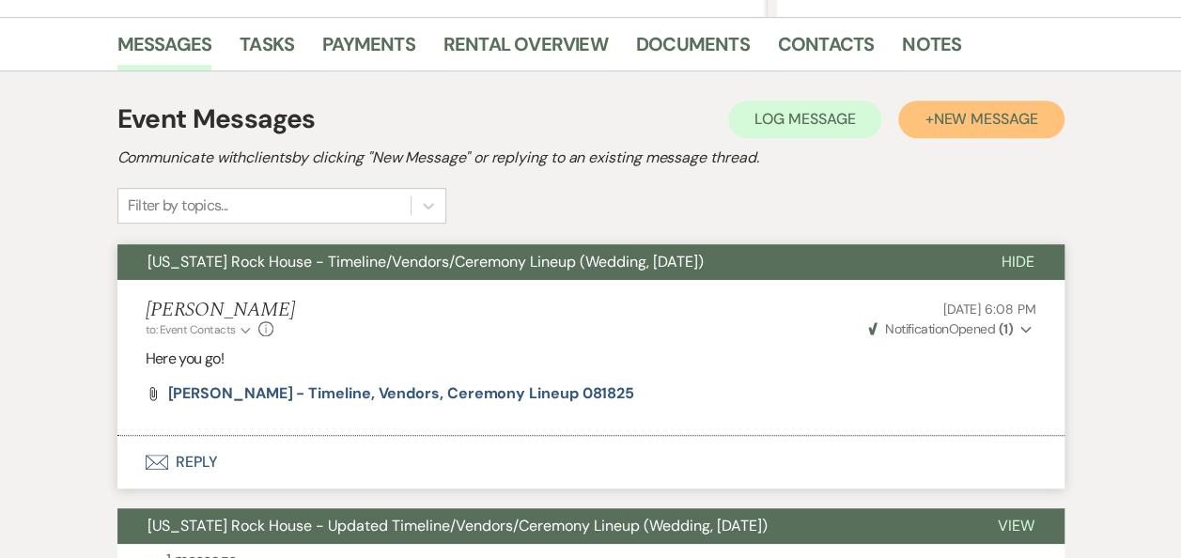
click at [992, 122] on span "New Message" at bounding box center [985, 119] width 104 height 20
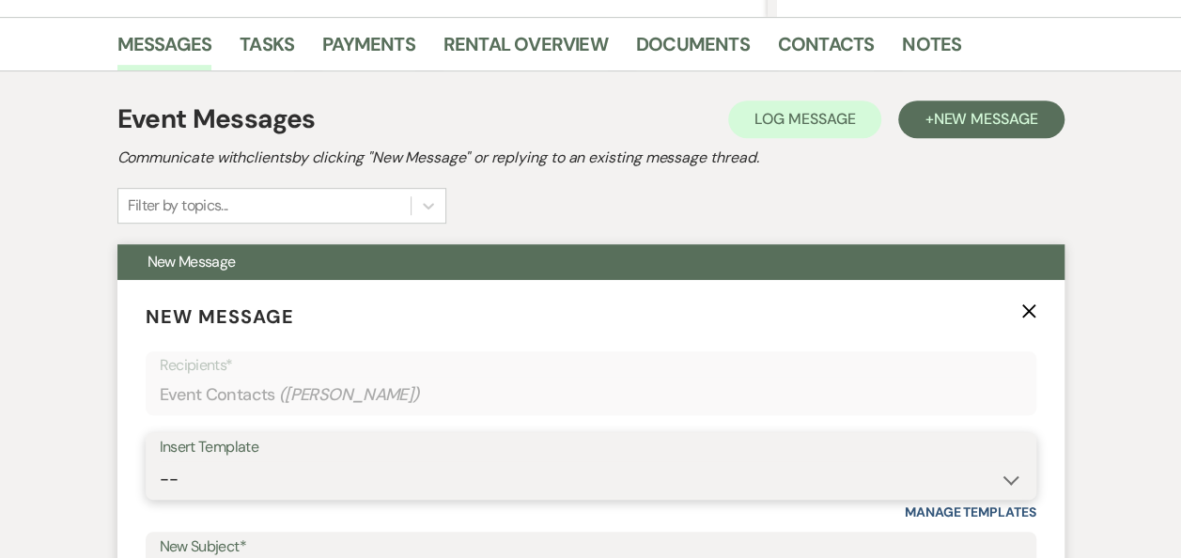
click at [1013, 472] on select "-- Weven Planning Portal Introduction (Booked Events) Follow Up Booking Procedu…" at bounding box center [591, 479] width 862 height 37
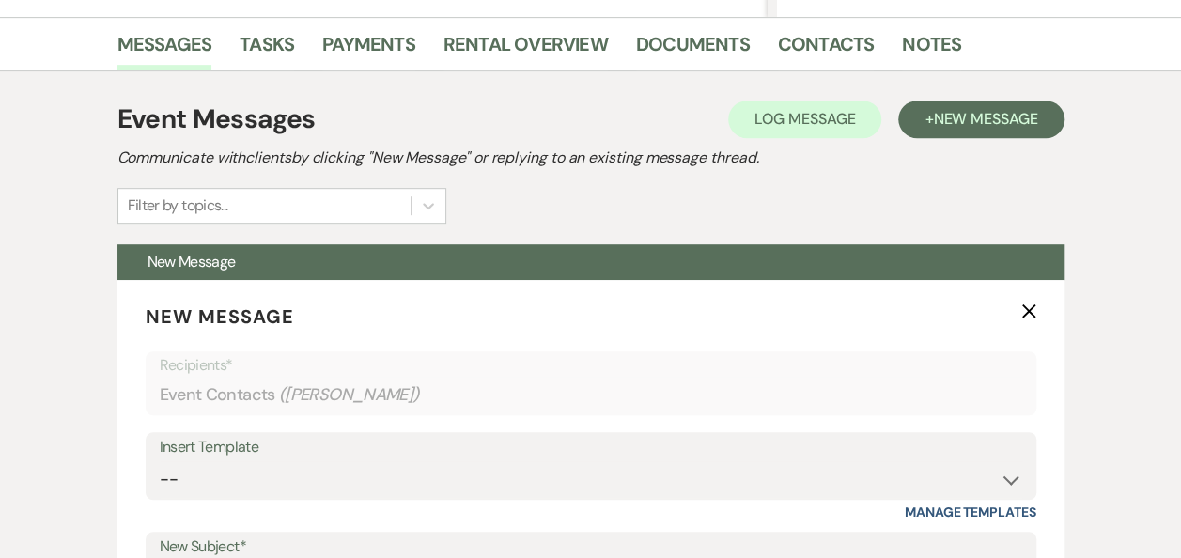
click at [792, 543] on label "New Subject*" at bounding box center [591, 547] width 862 height 27
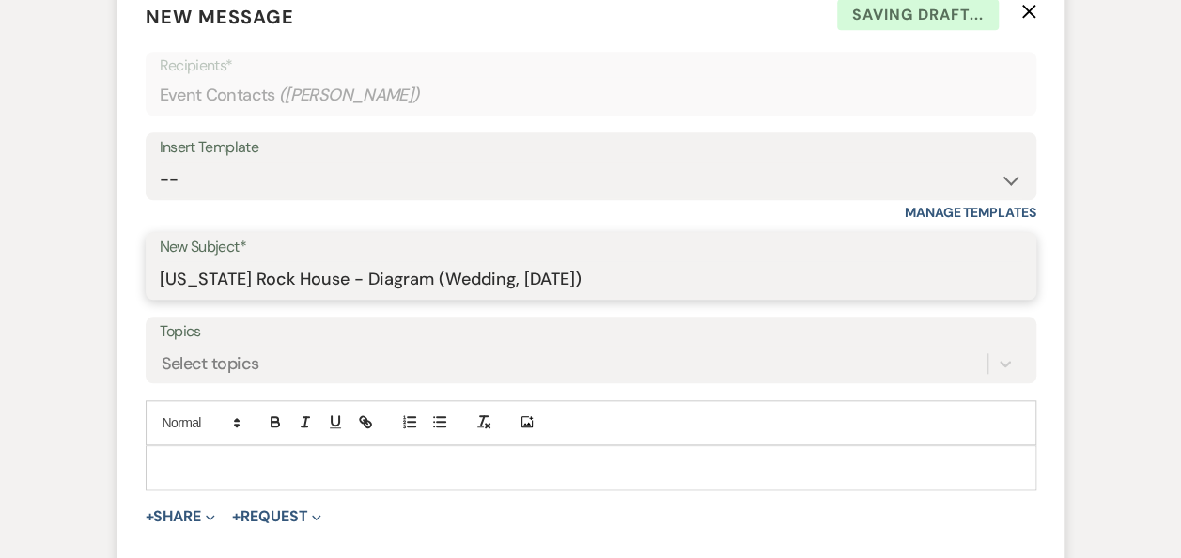
type input "Texas Rock House - Diagram (Wedding, Sat. 8/21/2025)"
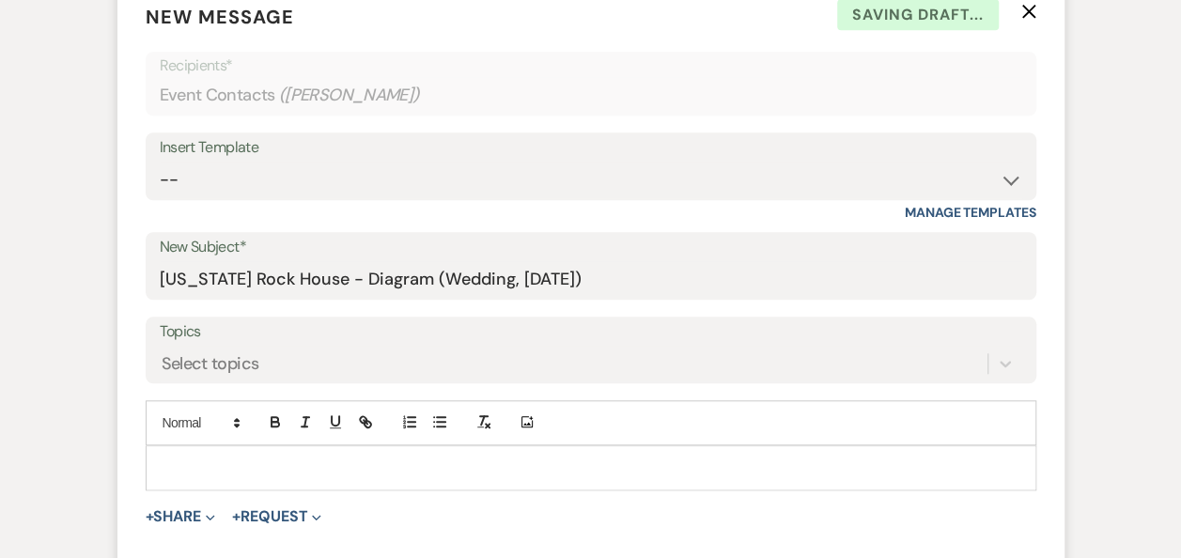
click at [366, 457] on p at bounding box center [591, 467] width 860 height 21
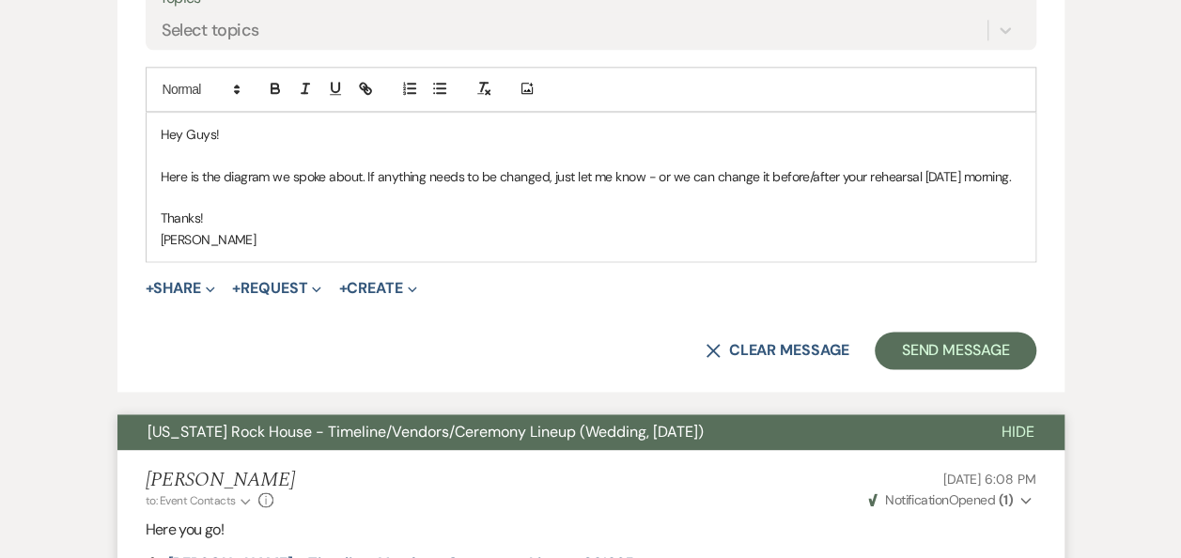
scroll to position [1101, 0]
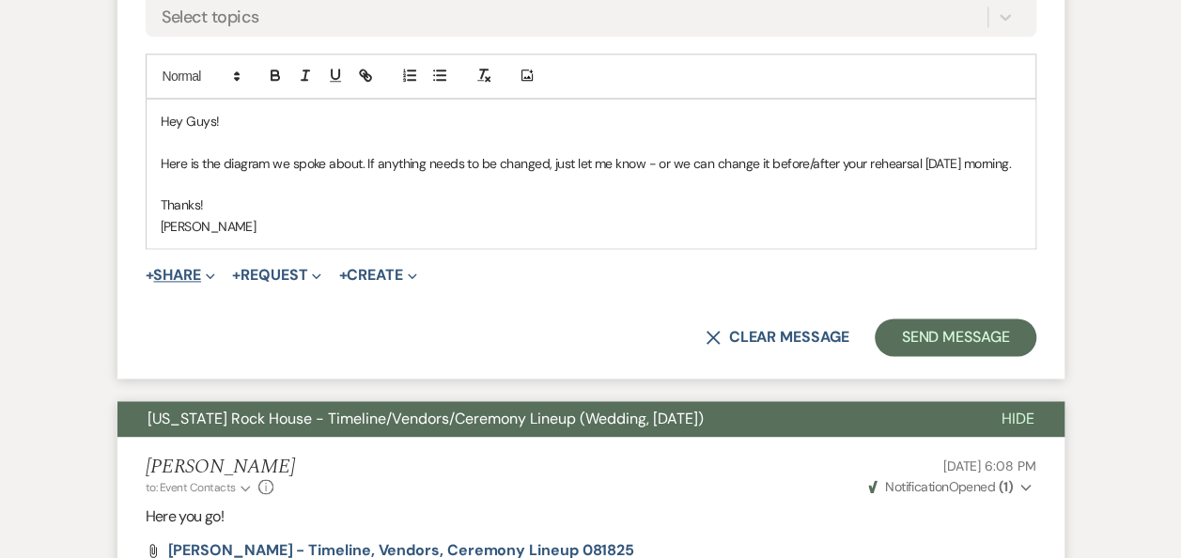
click at [187, 268] on button "+ Share Expand" at bounding box center [181, 275] width 70 height 15
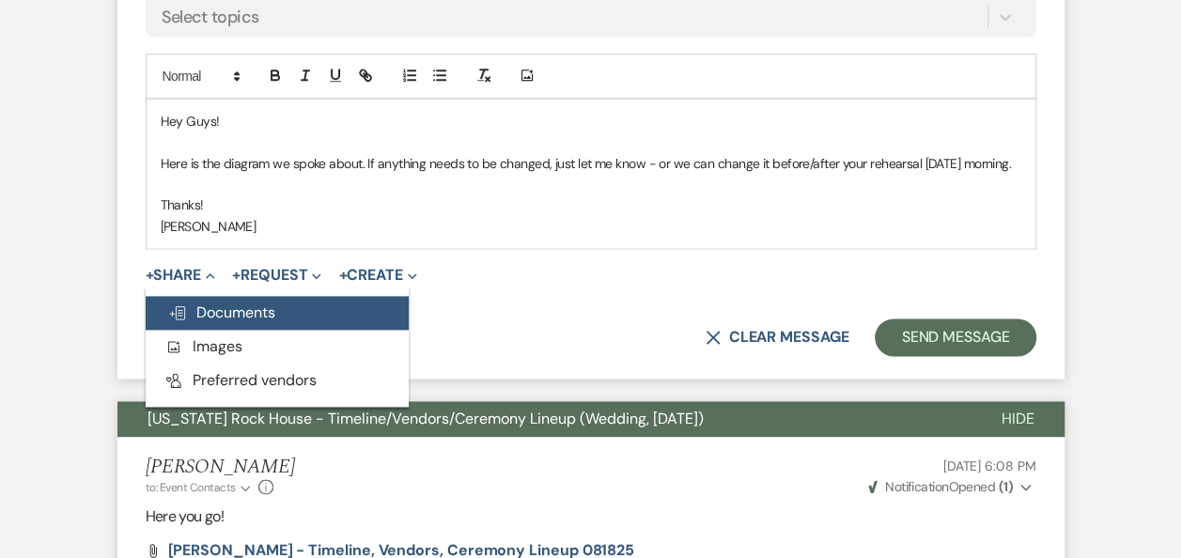
click at [240, 308] on span "Doc Upload Documents" at bounding box center [221, 312] width 107 height 20
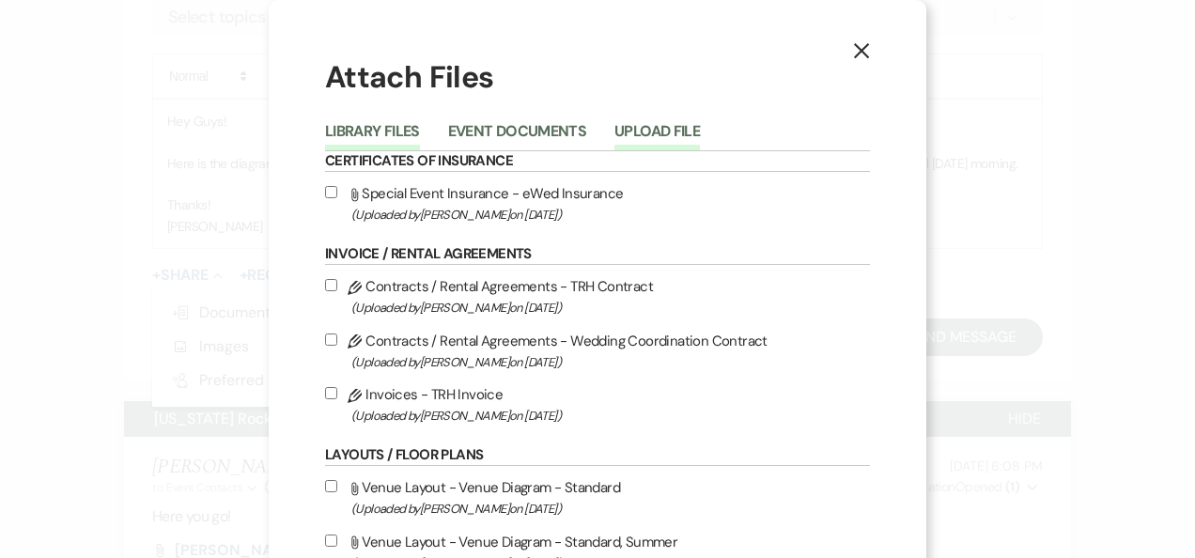
click at [625, 126] on button "Upload File" at bounding box center [656, 137] width 85 height 26
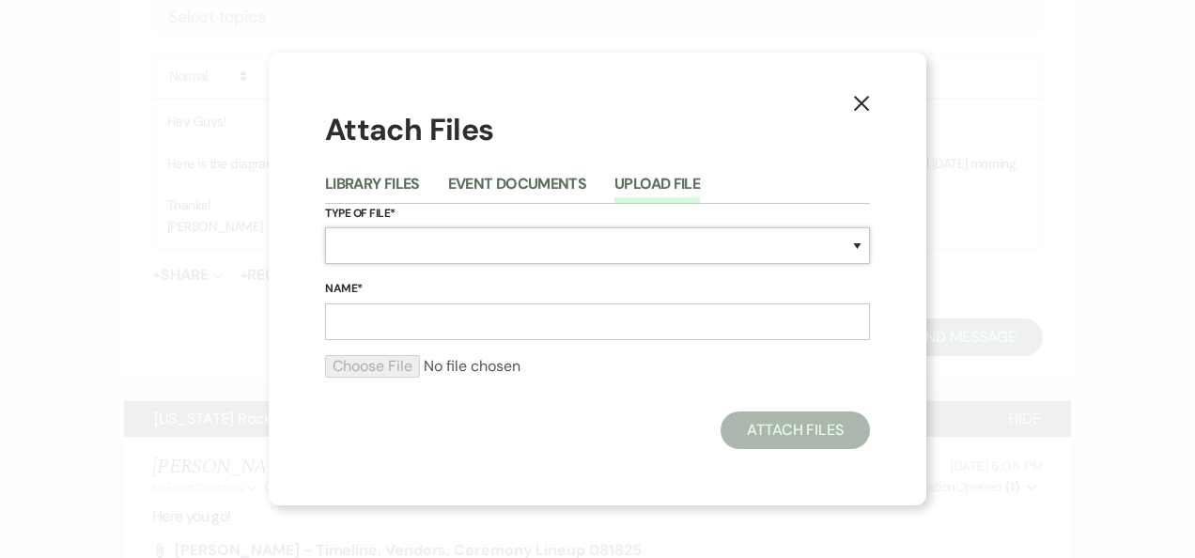
click at [857, 249] on select "Special Event Insurance Vendor Certificate of Insurance Contracts / Rental Agre…" at bounding box center [597, 245] width 545 height 37
select select "24"
click at [325, 227] on select "Special Event Insurance Vendor Certificate of Insurance Contracts / Rental Agre…" at bounding box center [597, 245] width 545 height 37
click at [459, 317] on input "Name*" at bounding box center [597, 321] width 545 height 37
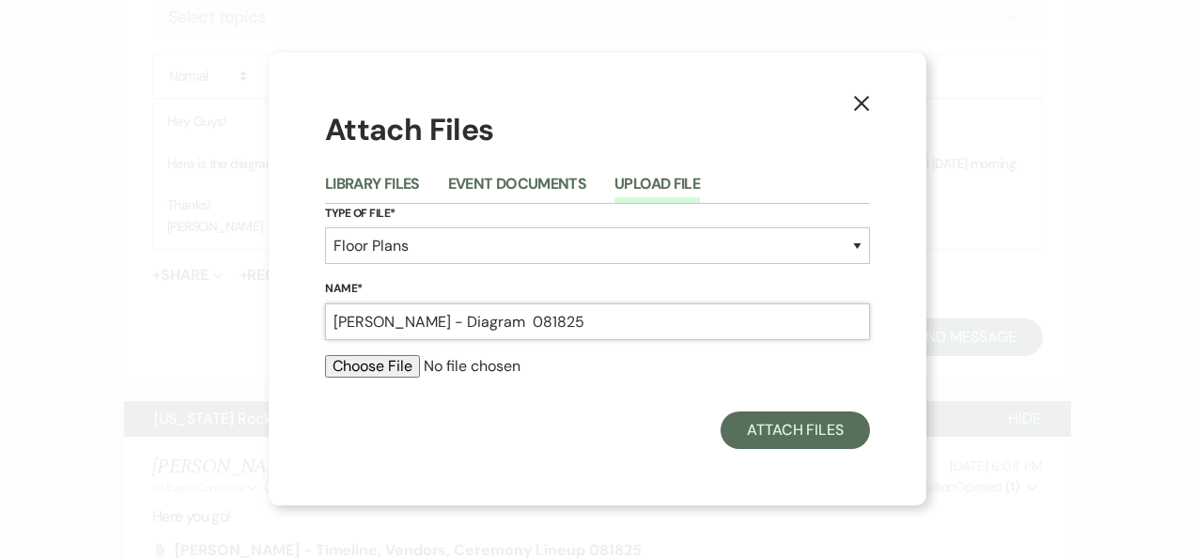
type input "Wyss - Diagram 081825"
click at [401, 366] on input "file" at bounding box center [597, 366] width 545 height 23
type input "C:\fakepath\Wyss - Diagram 071525.pdf"
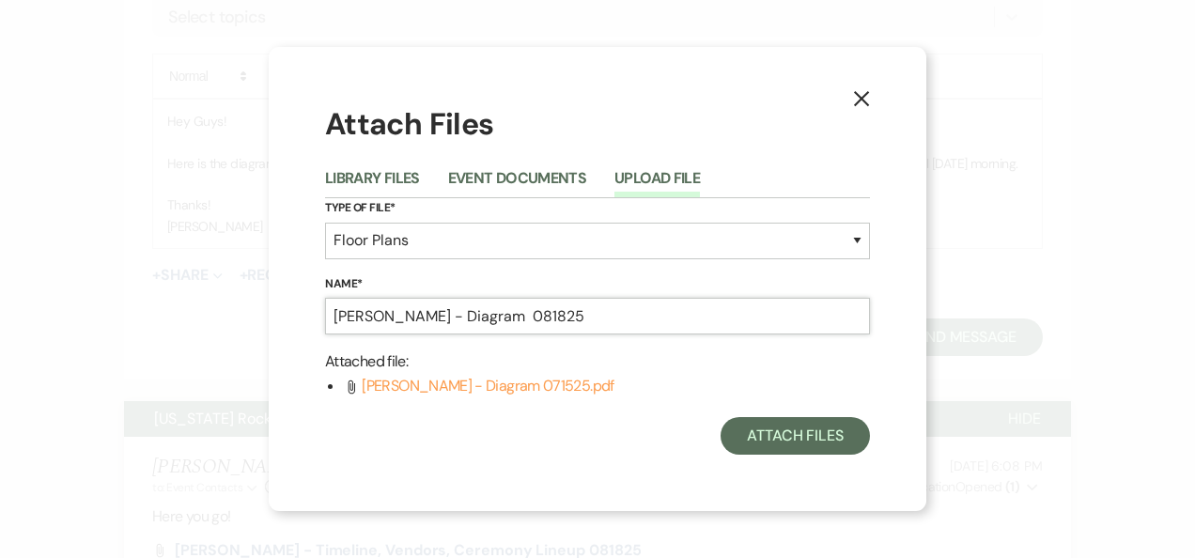
click at [481, 315] on input "Wyss - Diagram 081825" at bounding box center [597, 316] width 545 height 37
type input "Wyss - Diagram 071525"
click at [836, 443] on button "Attach Files" at bounding box center [794, 436] width 149 height 38
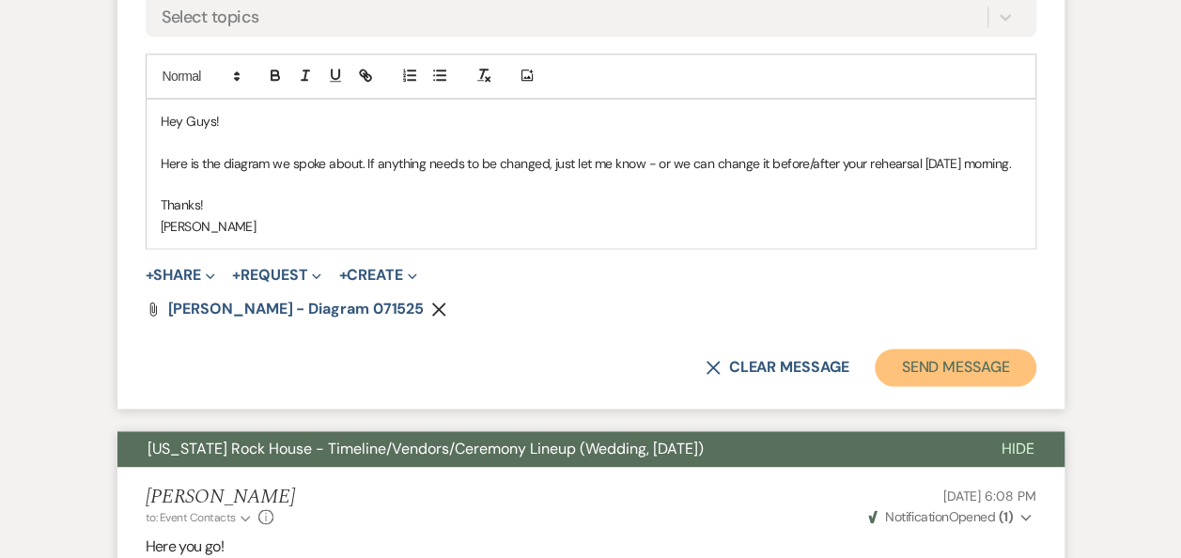
click at [936, 370] on button "Send Message" at bounding box center [954, 367] width 161 height 38
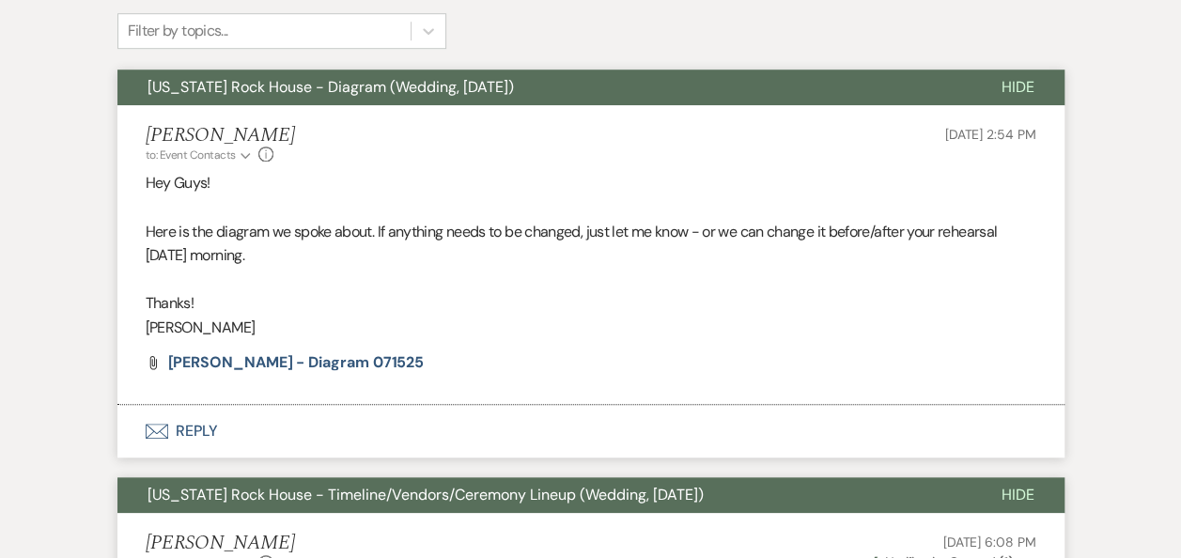
scroll to position [648, 0]
